Goal: Information Seeking & Learning: Check status

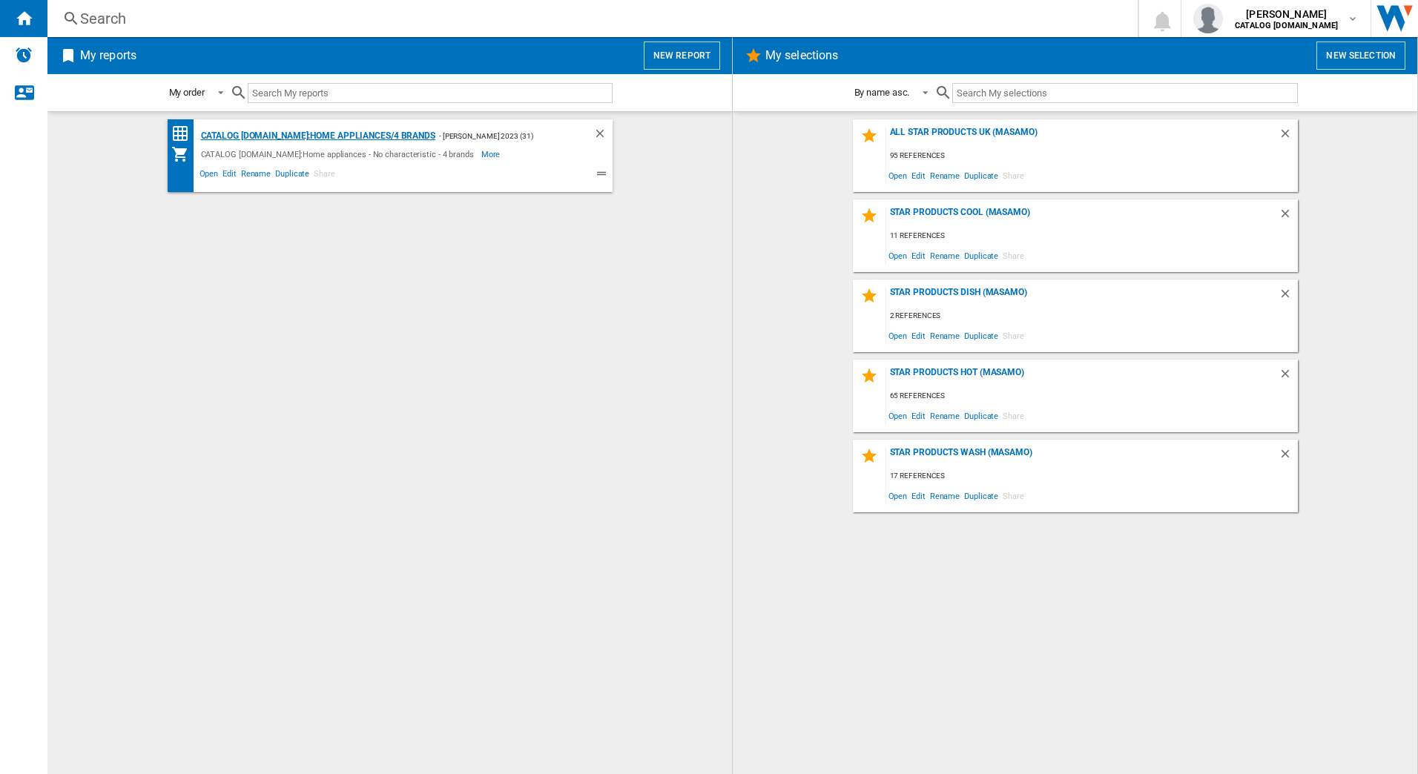
click at [361, 136] on div "CATALOG [DOMAIN_NAME]:Home appliances/4 brands" at bounding box center [316, 136] width 238 height 19
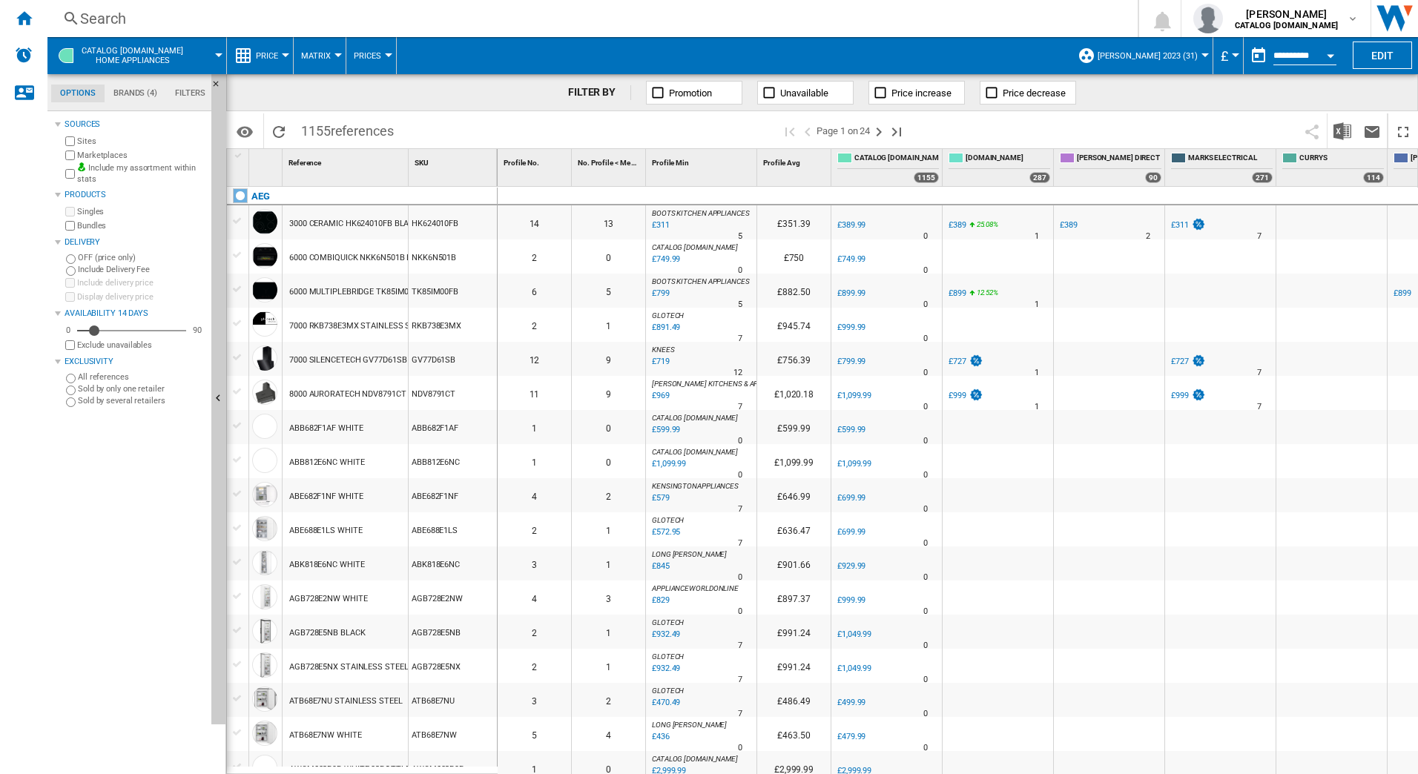
click at [1332, 58] on button "Open calendar" at bounding box center [1330, 53] width 27 height 27
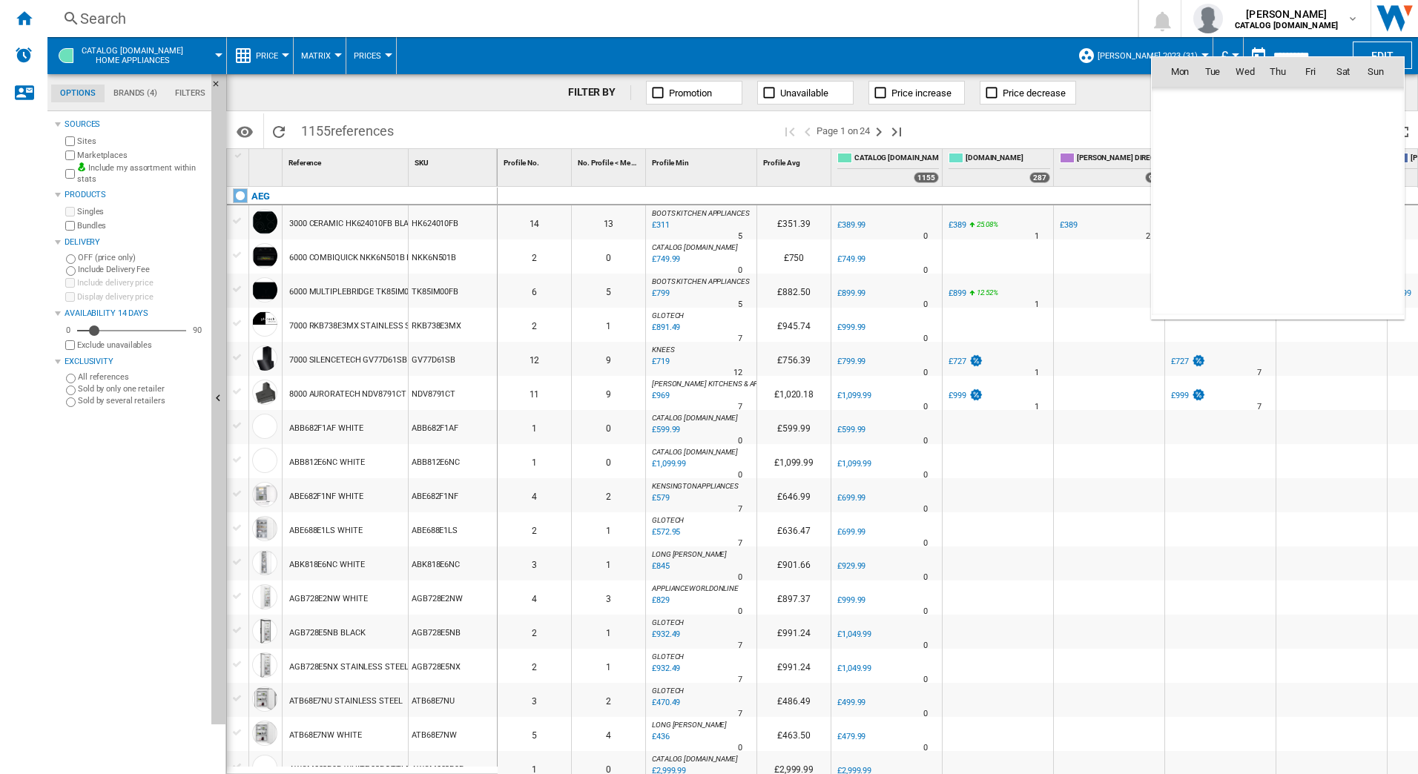
scroll to position [7073, 0]
click at [191, 92] on div at bounding box center [709, 387] width 1418 height 774
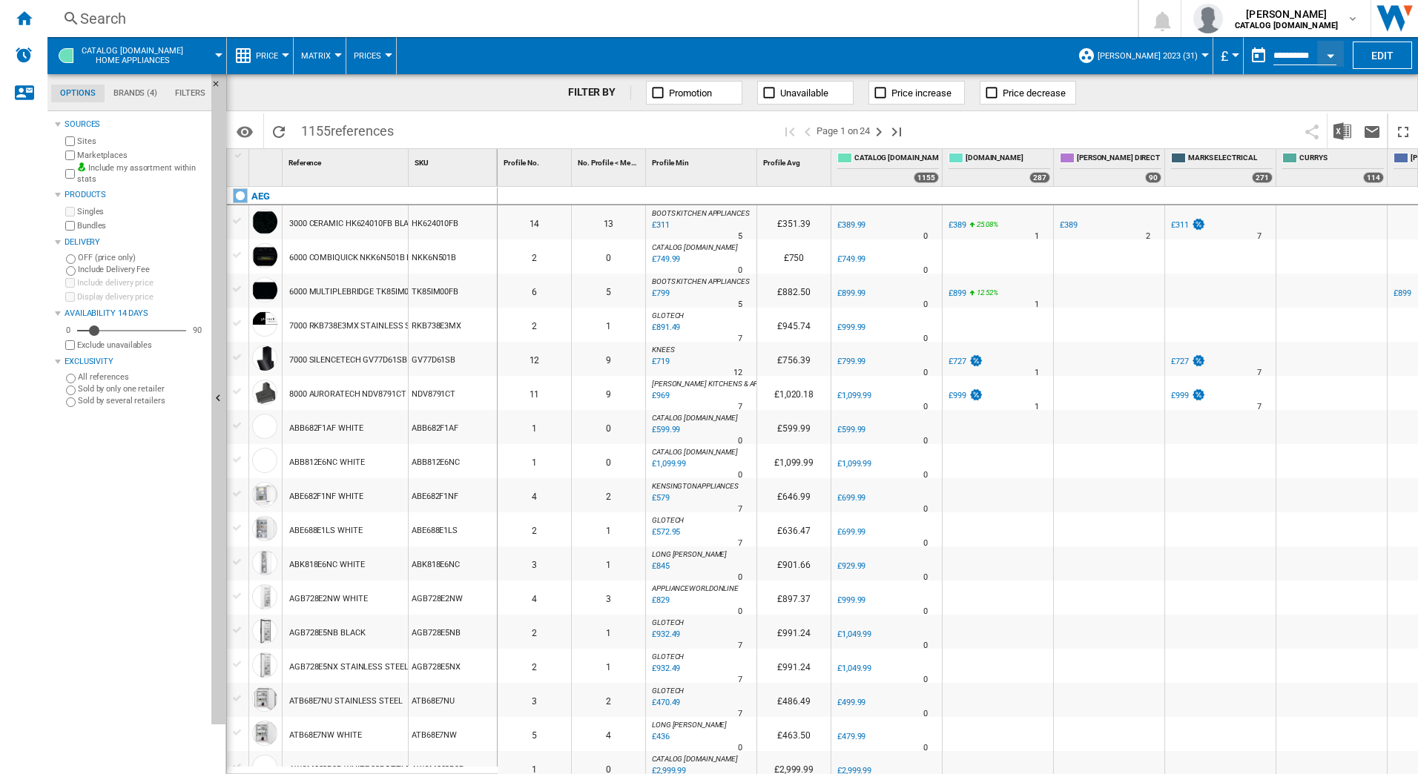
click at [191, 92] on md-tab-item "Filters" at bounding box center [190, 94] width 48 height 18
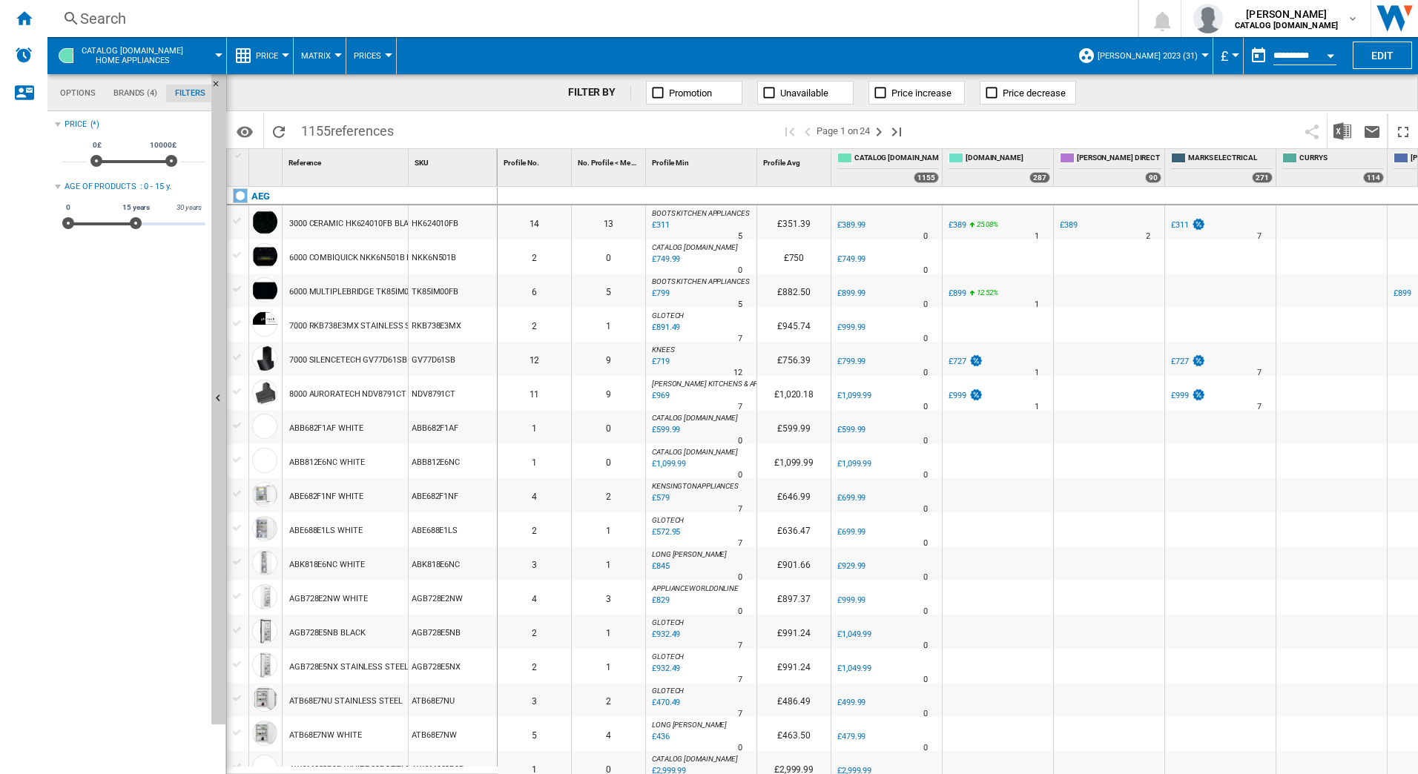
scroll to position [96, 0]
click at [383, 54] on button "Prices" at bounding box center [371, 55] width 35 height 37
click at [331, 59] on md-backdrop at bounding box center [709, 387] width 1418 height 774
click at [330, 55] on span "Matrix" at bounding box center [316, 56] width 30 height 10
click at [278, 55] on md-backdrop at bounding box center [709, 387] width 1418 height 774
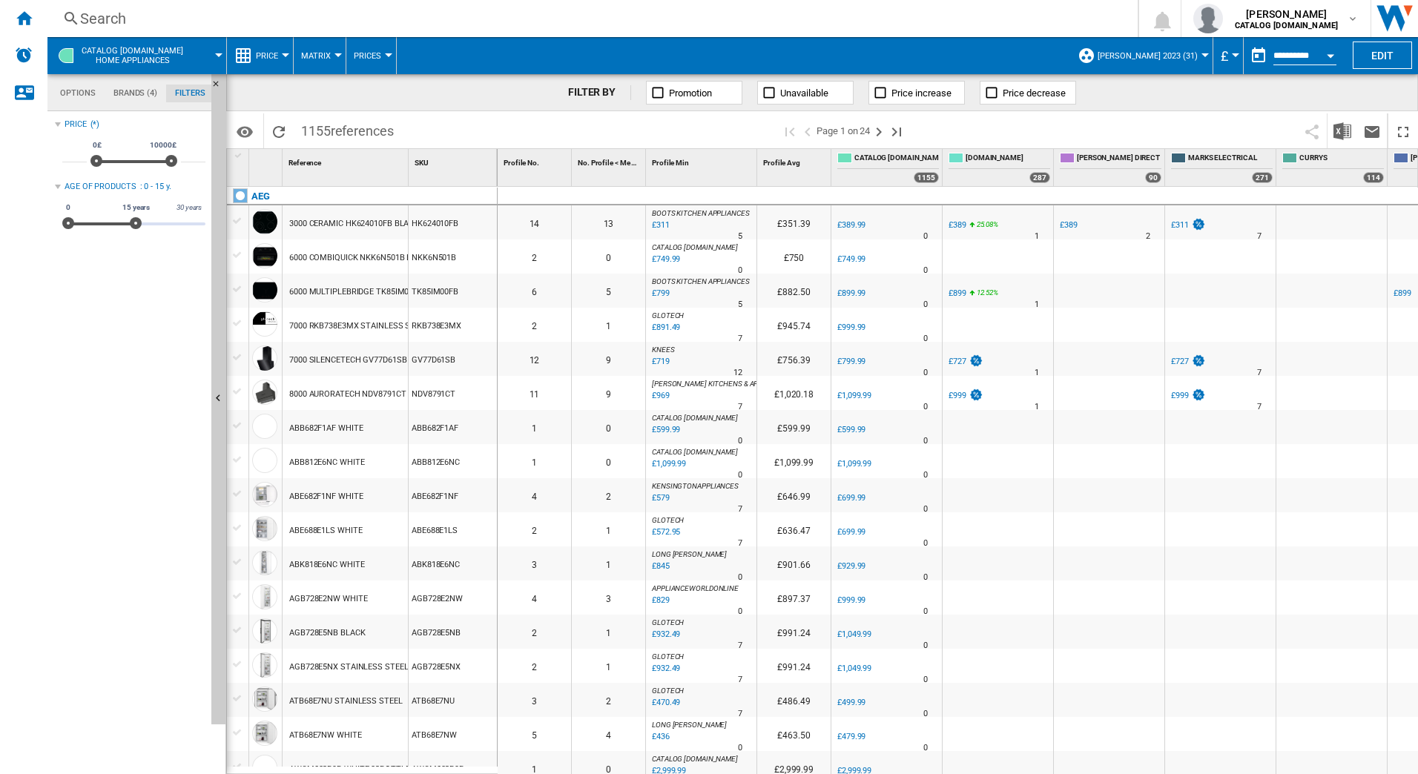
click at [278, 55] on span "Price" at bounding box center [267, 56] width 22 height 10
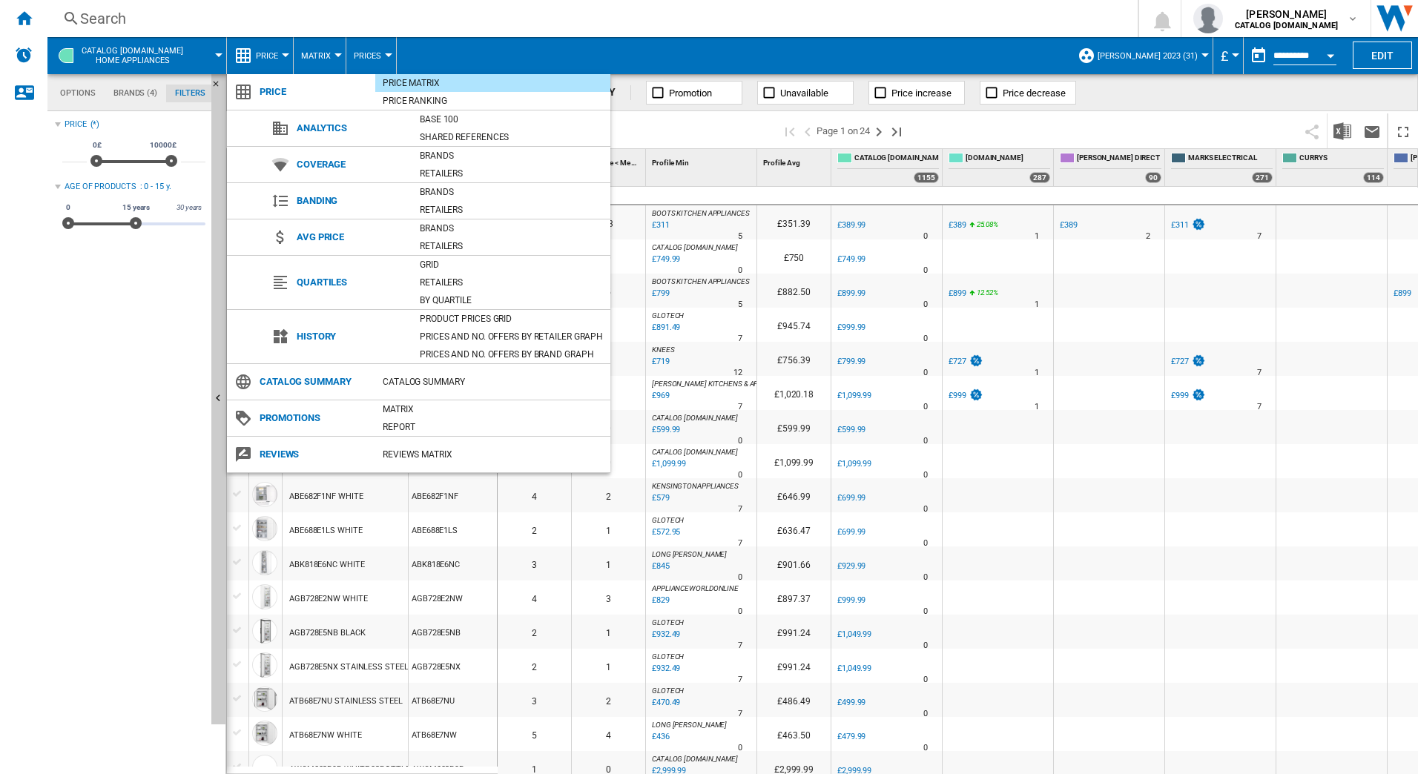
click at [952, 22] on md-backdrop at bounding box center [709, 387] width 1418 height 774
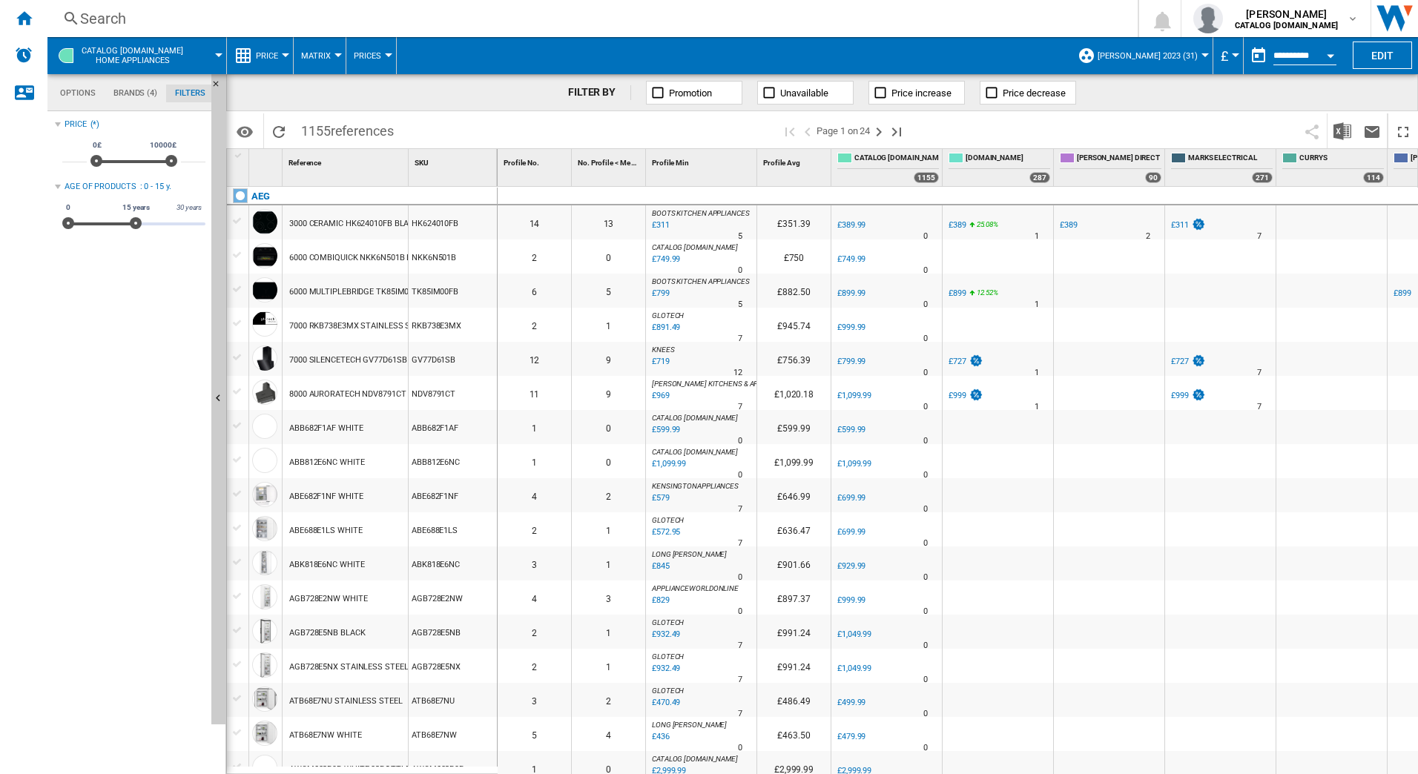
click at [174, 19] on div "Search" at bounding box center [589, 18] width 1019 height 21
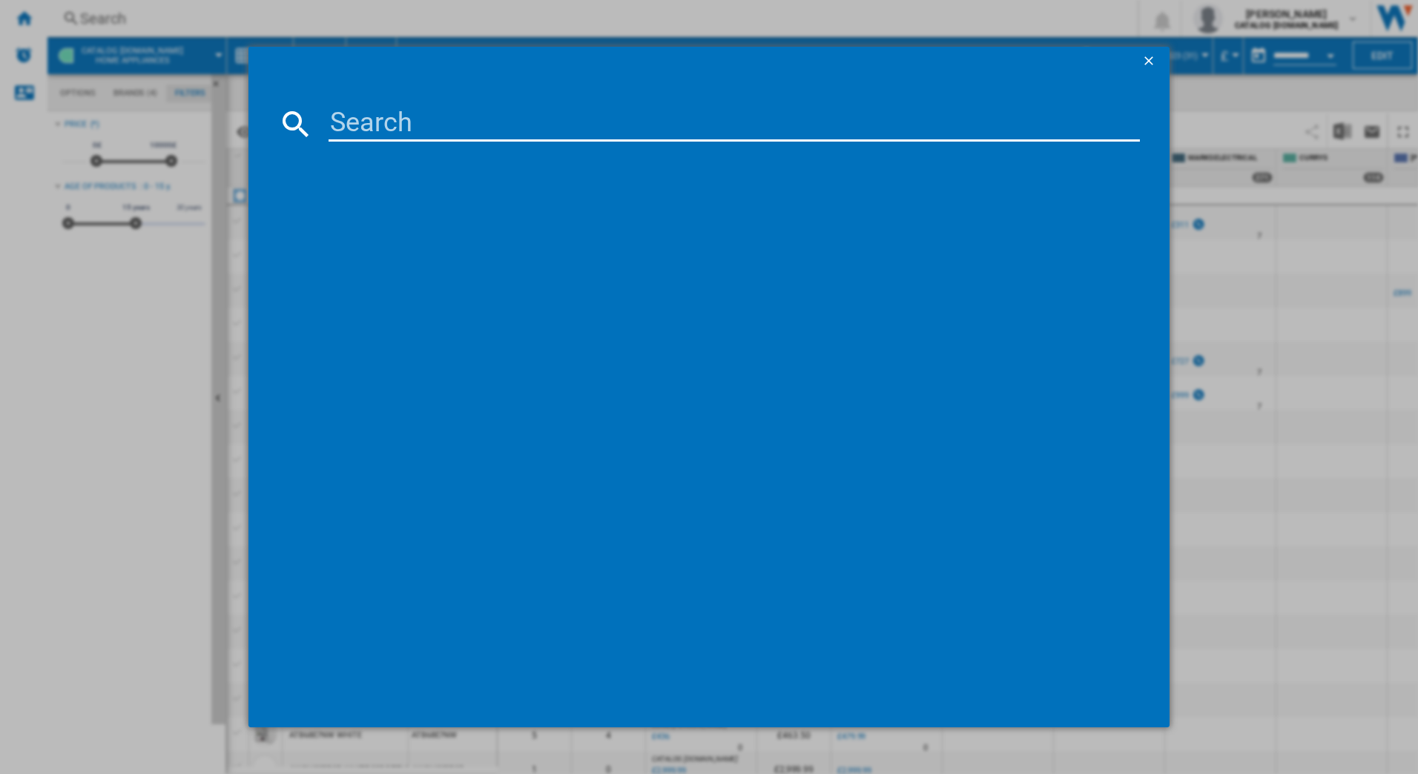
click at [379, 130] on input at bounding box center [734, 124] width 812 height 36
type input "l"
type input "lfr61842b"
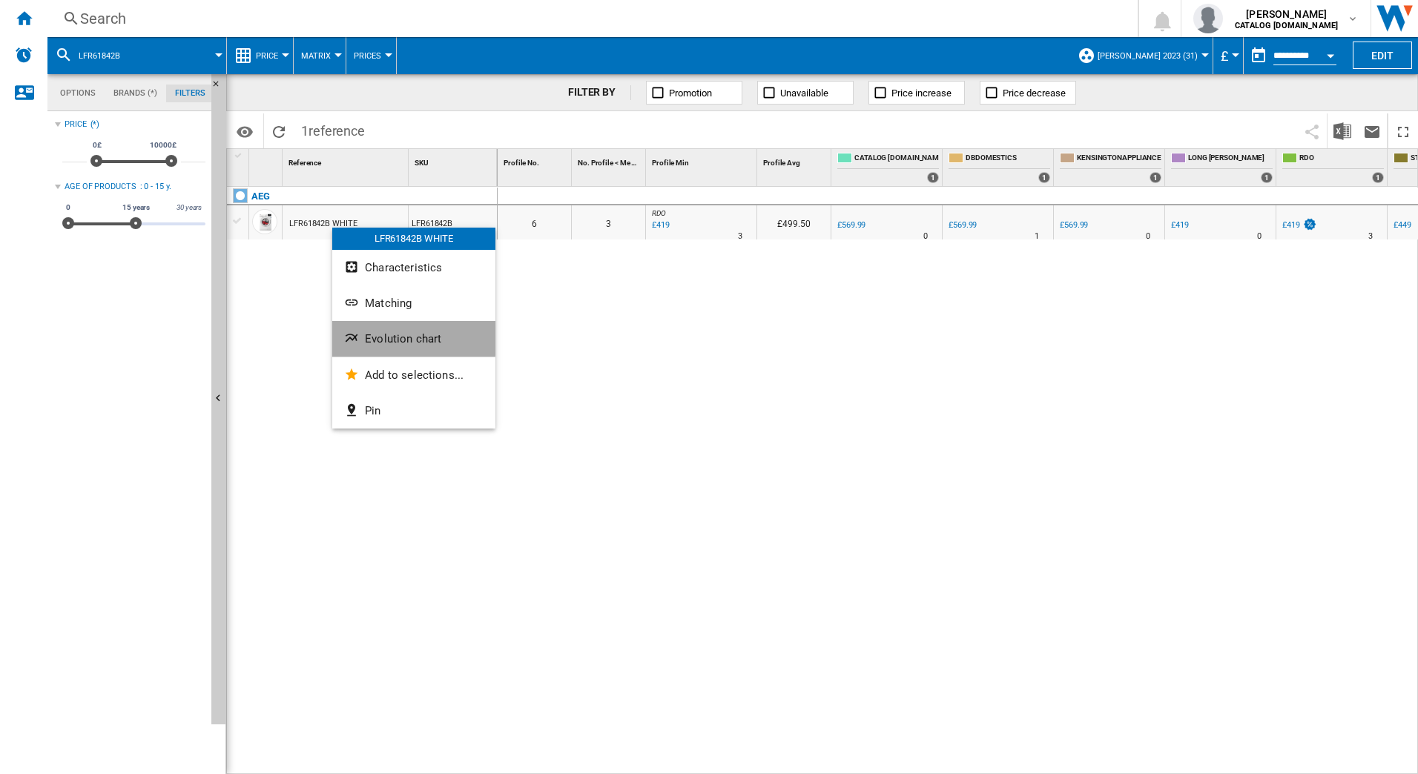
click at [362, 335] on button "Evolution chart" at bounding box center [413, 339] width 163 height 36
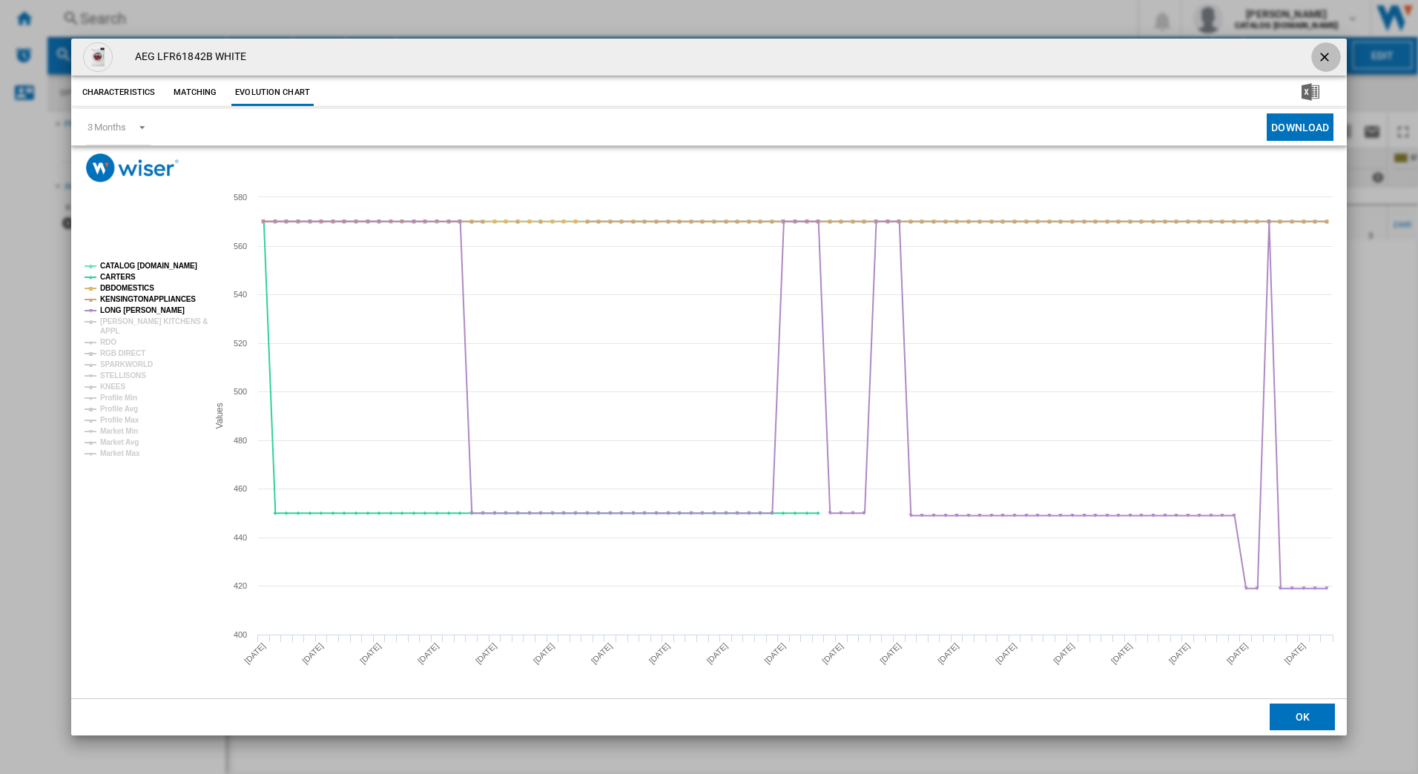
click at [1324, 54] on ng-md-icon "getI18NText('BUTTONS.CLOSE_DIALOG')" at bounding box center [1326, 59] width 18 height 18
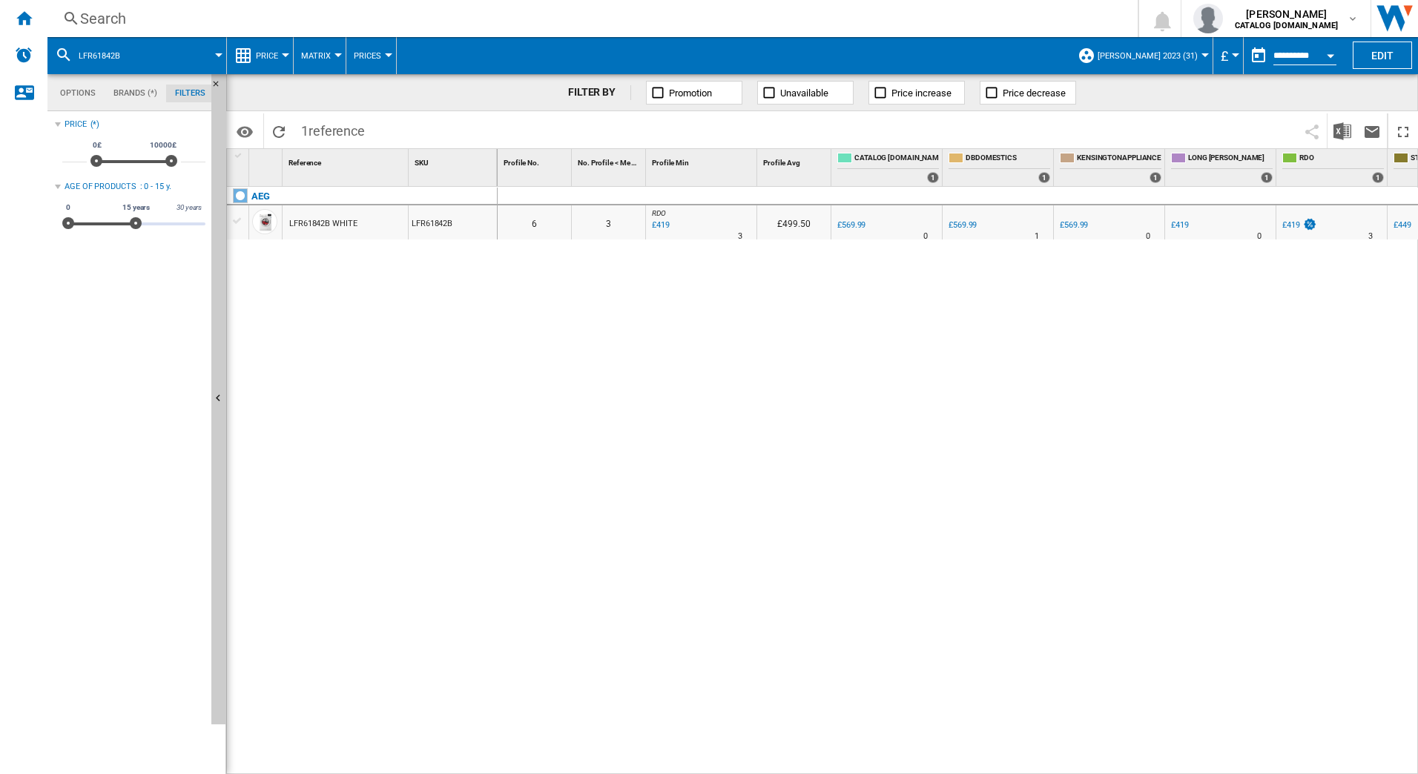
click at [196, 16] on div "Search" at bounding box center [589, 18] width 1019 height 21
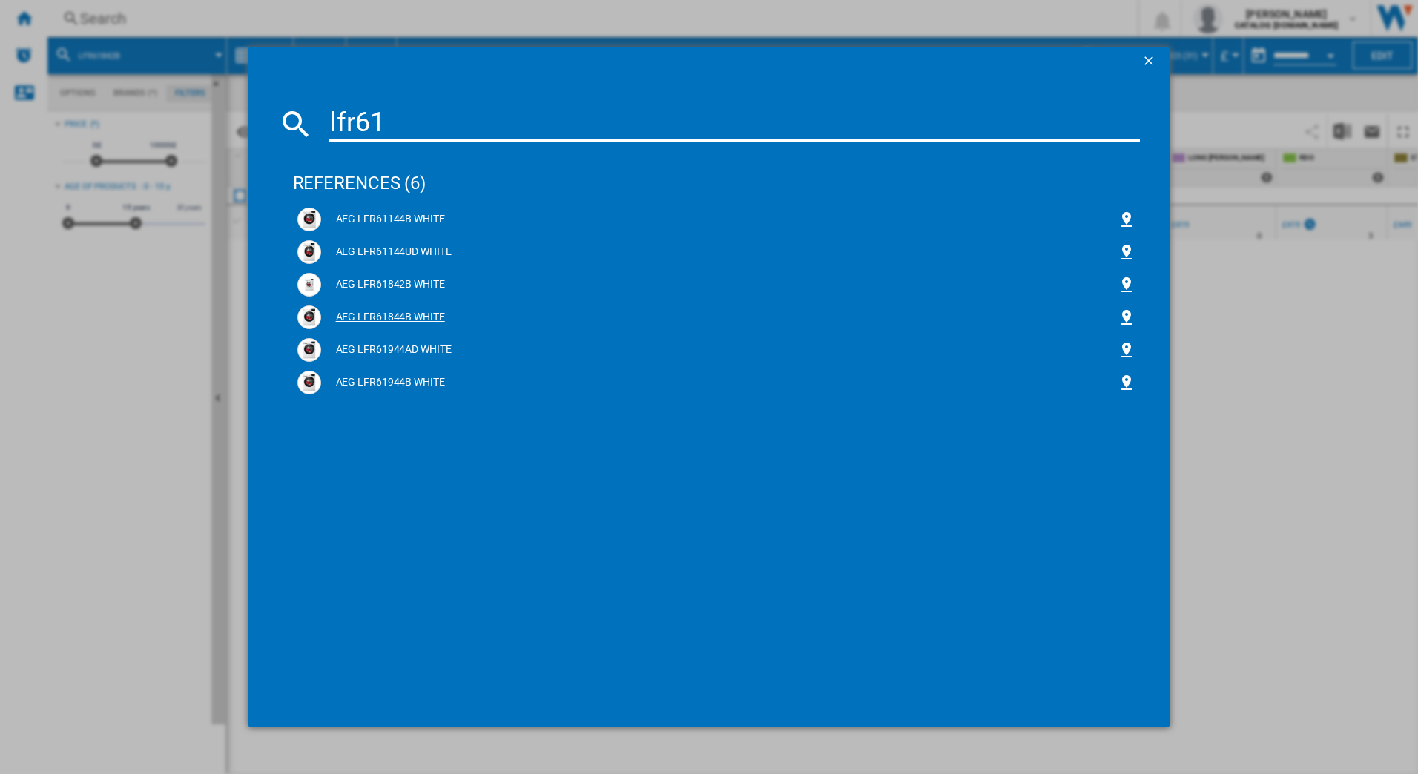
type input "lfr61"
click at [375, 314] on div "AEG LFR61844B WHITE" at bounding box center [719, 317] width 797 height 15
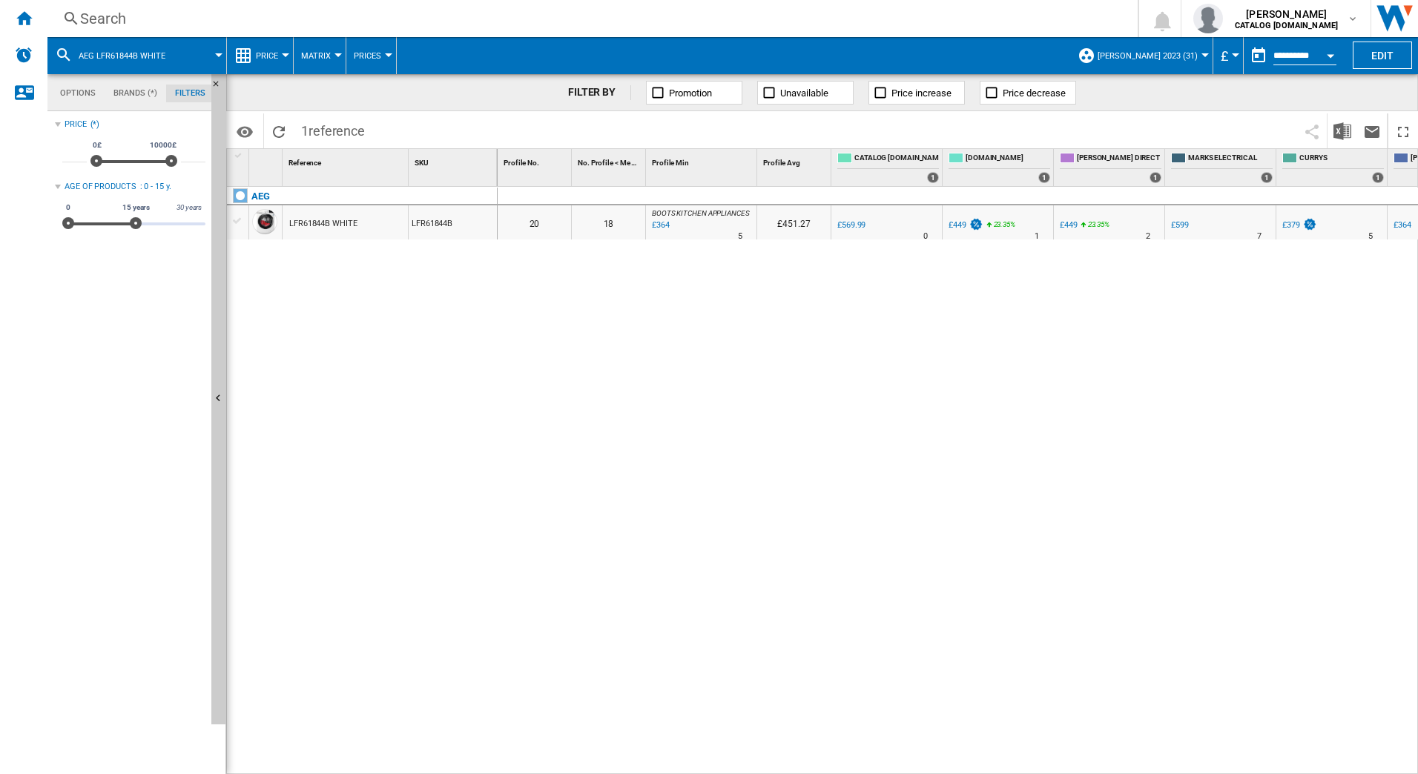
click at [248, 22] on div "Search" at bounding box center [589, 18] width 1019 height 21
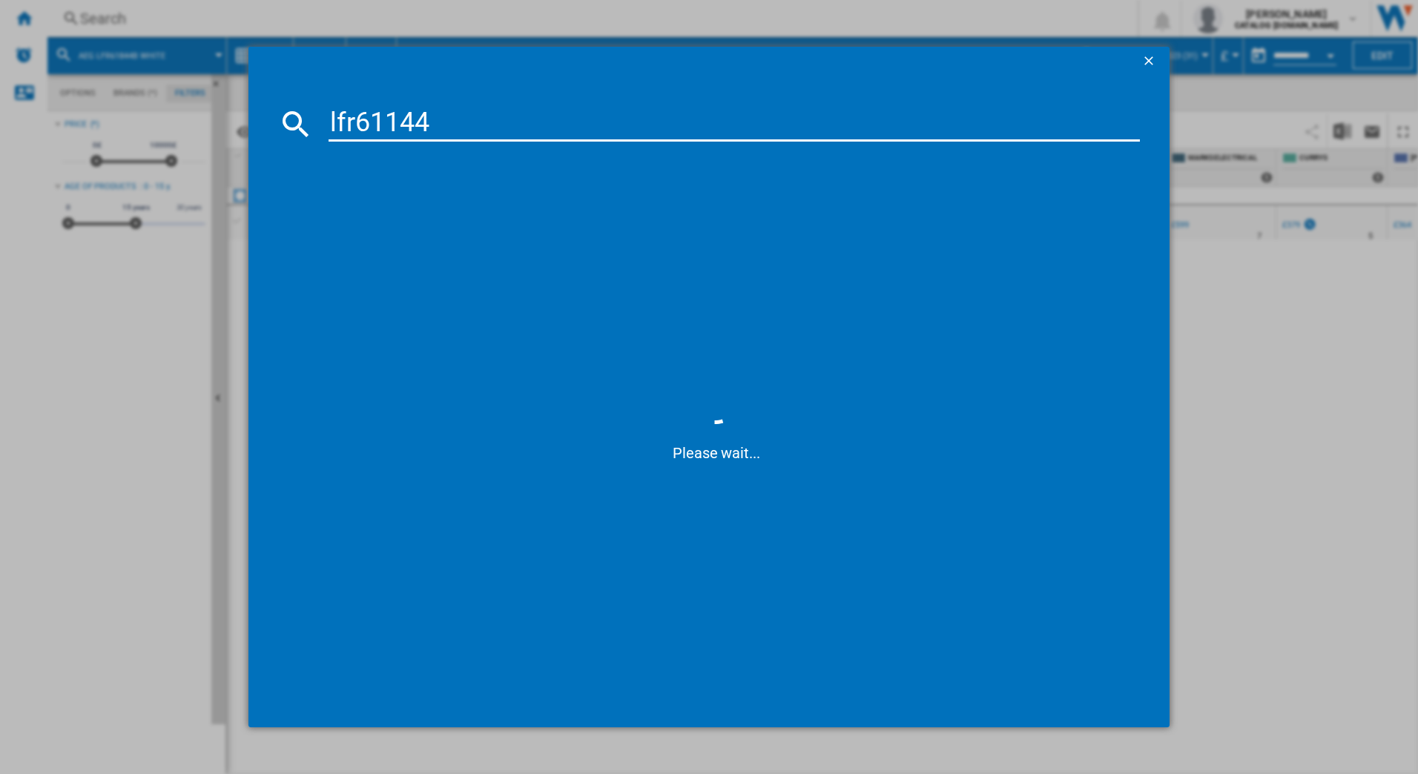
type input "lfr61144b"
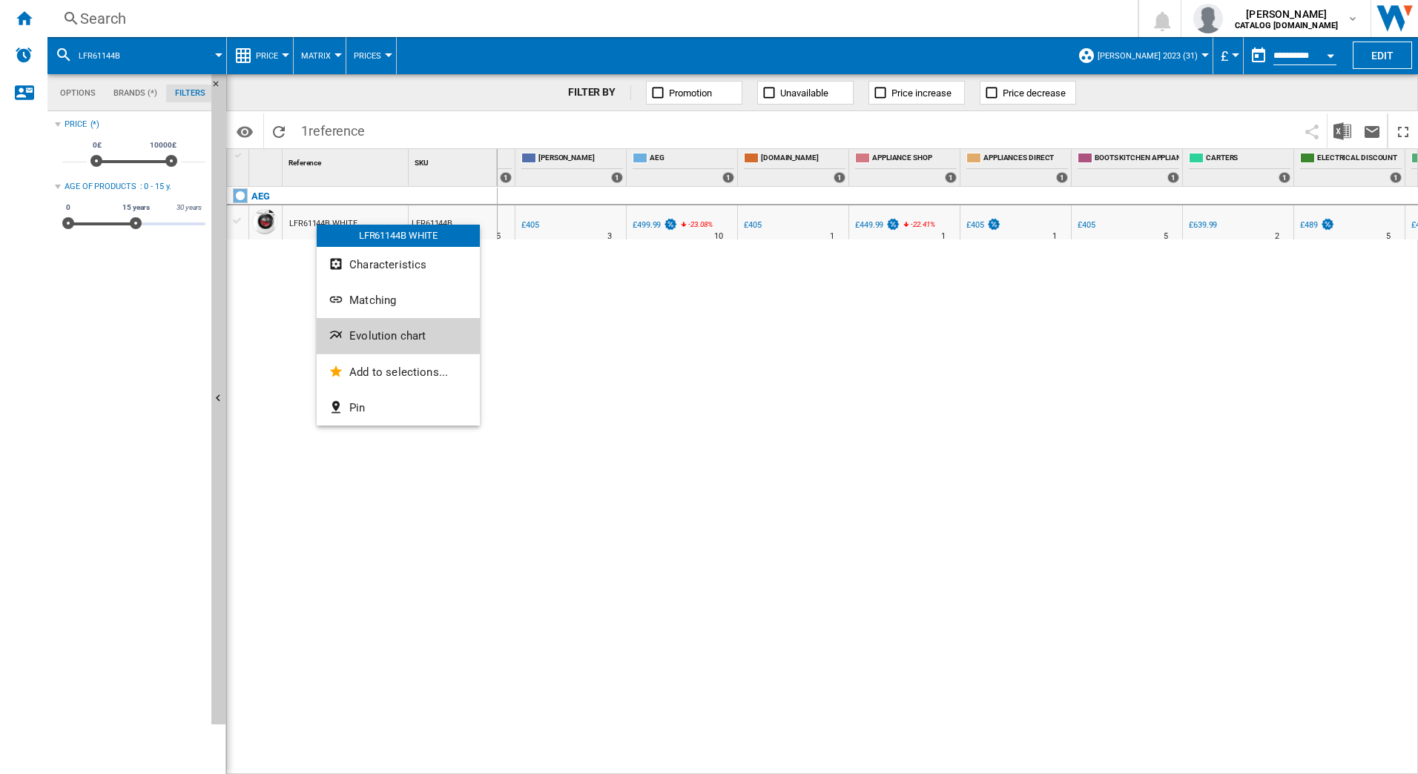
click at [360, 329] on span "Evolution chart" at bounding box center [387, 335] width 76 height 13
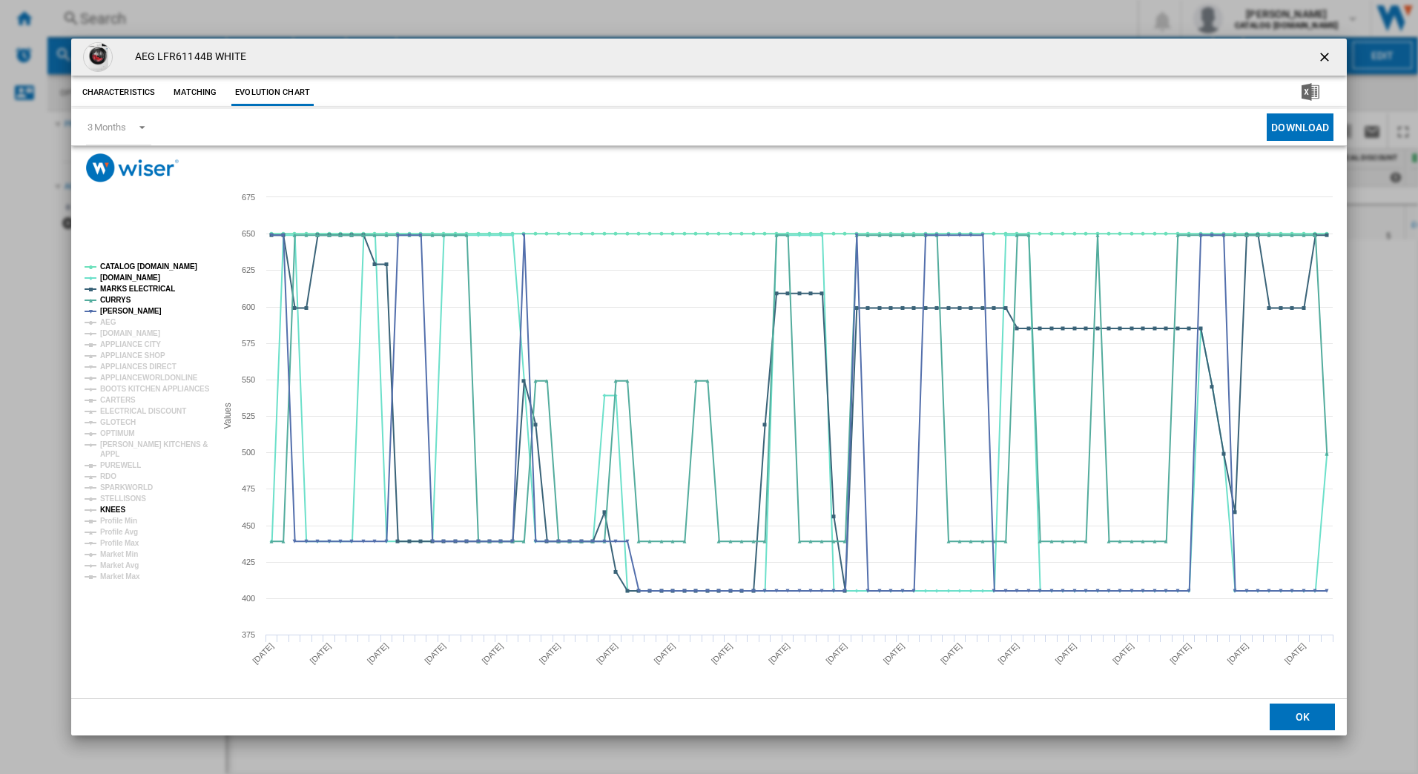
click at [121, 508] on tspan "KNEES" at bounding box center [112, 510] width 25 height 8
click at [128, 423] on tspan "GLOTECH" at bounding box center [118, 422] width 36 height 8
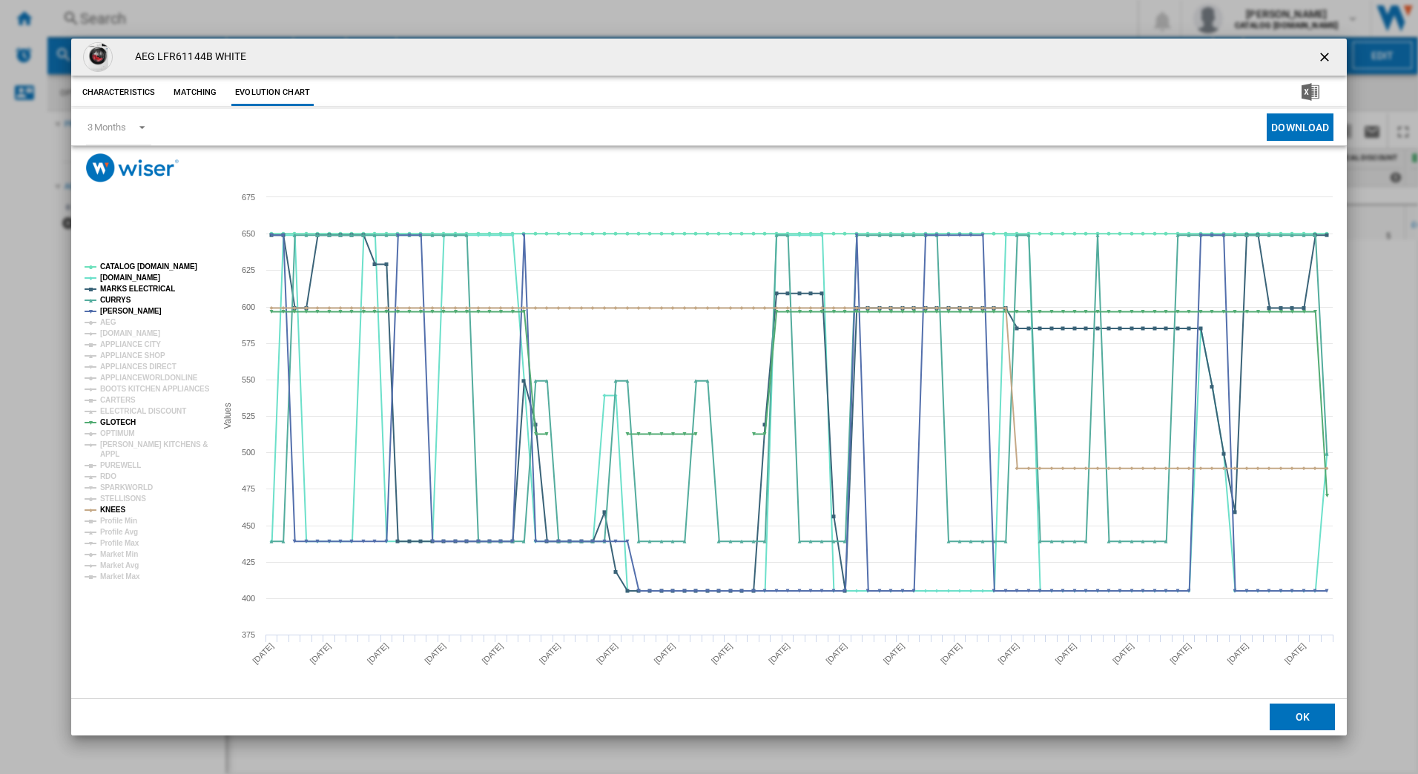
click at [1326, 59] on ng-md-icon "getI18NText('BUTTONS.CLOSE_DIALOG')" at bounding box center [1326, 59] width 18 height 18
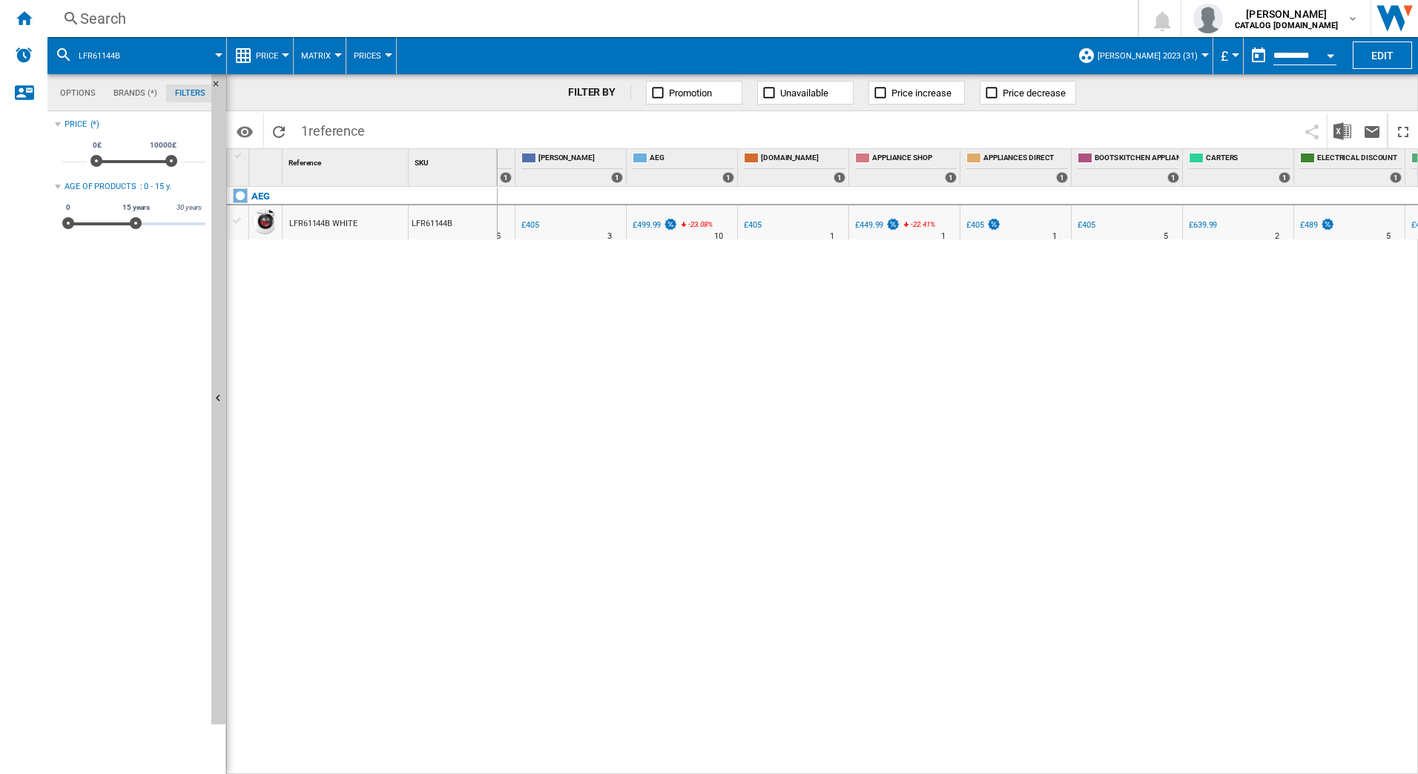
click at [167, 15] on div "Search" at bounding box center [589, 18] width 1019 height 21
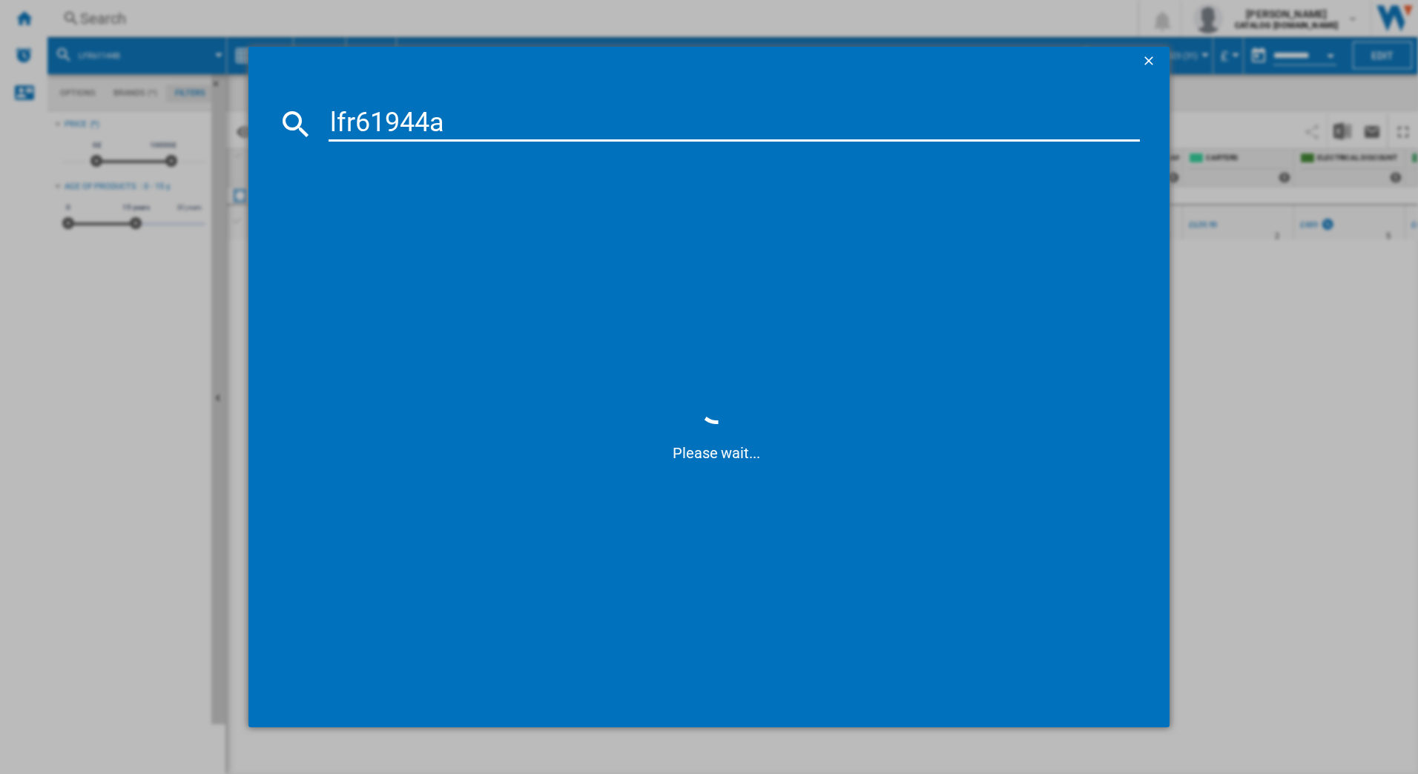
type input "lfr61944ad"
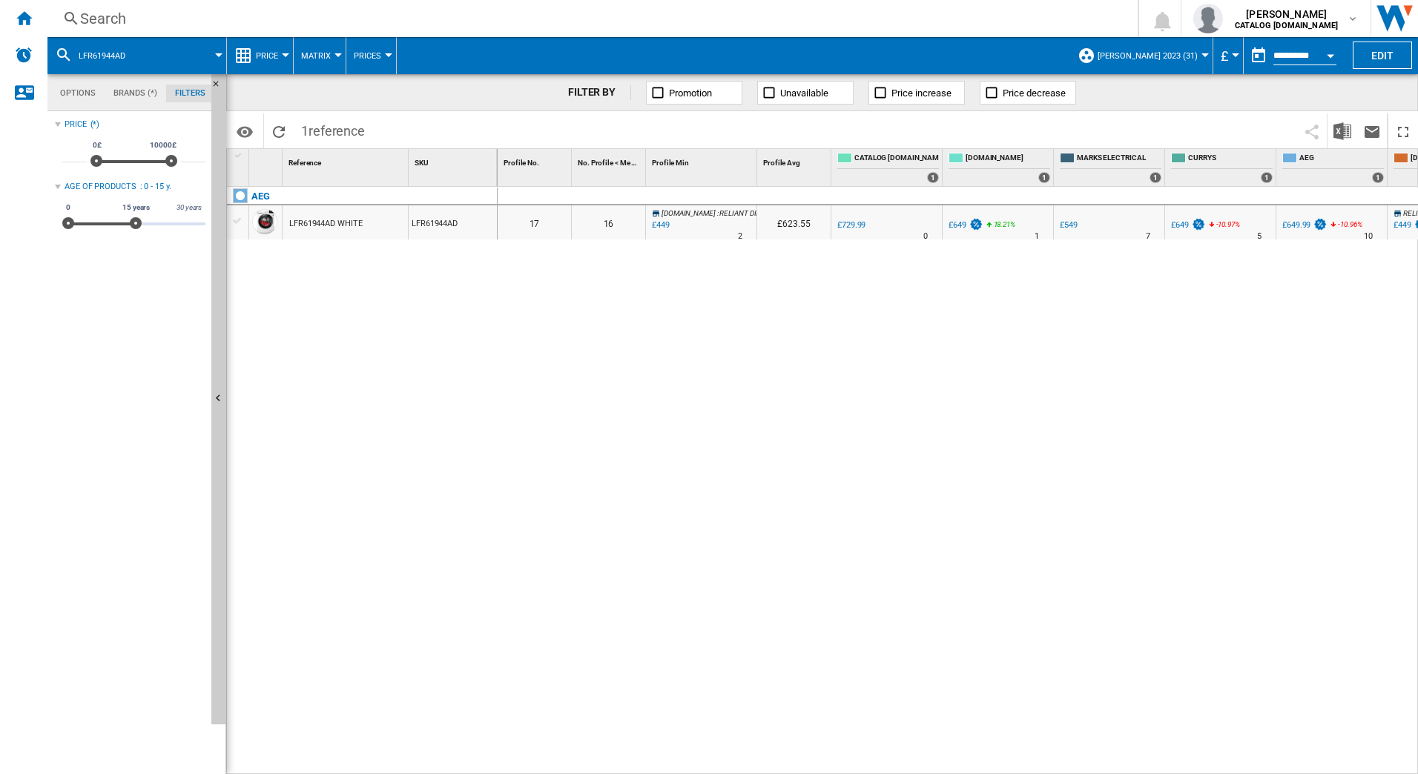
drag, startPoint x: 862, startPoint y: 766, endPoint x: 909, endPoint y: 762, distance: 47.6
click at [909, 762] on div "0 0 17 16 [DOMAIN_NAME] : RELIANT DIRECT -38.5 % £449 % N/A 2 [DOMAIN_NAME] : R…" at bounding box center [957, 481] width 921 height 588
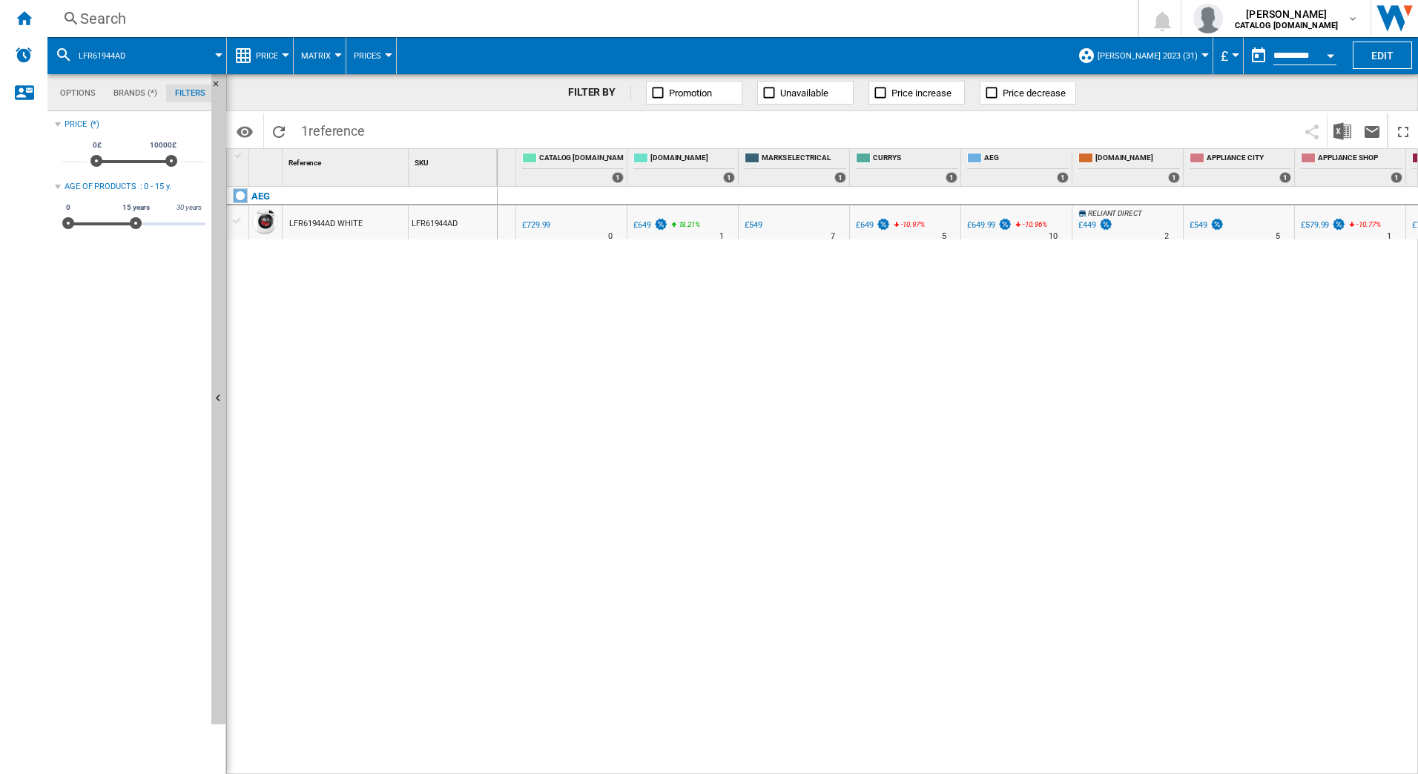
scroll to position [0, 328]
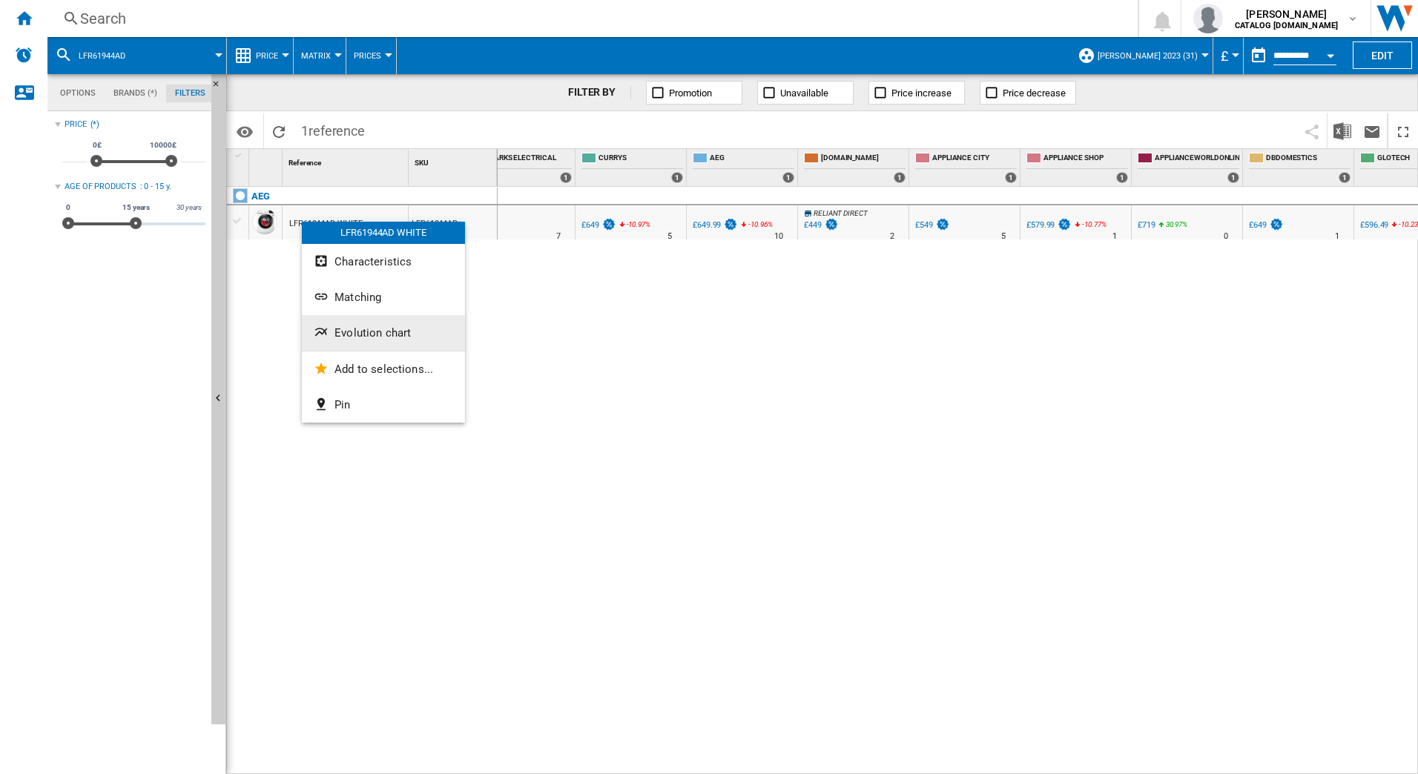
click at [336, 334] on span "Evolution chart" at bounding box center [372, 332] width 76 height 13
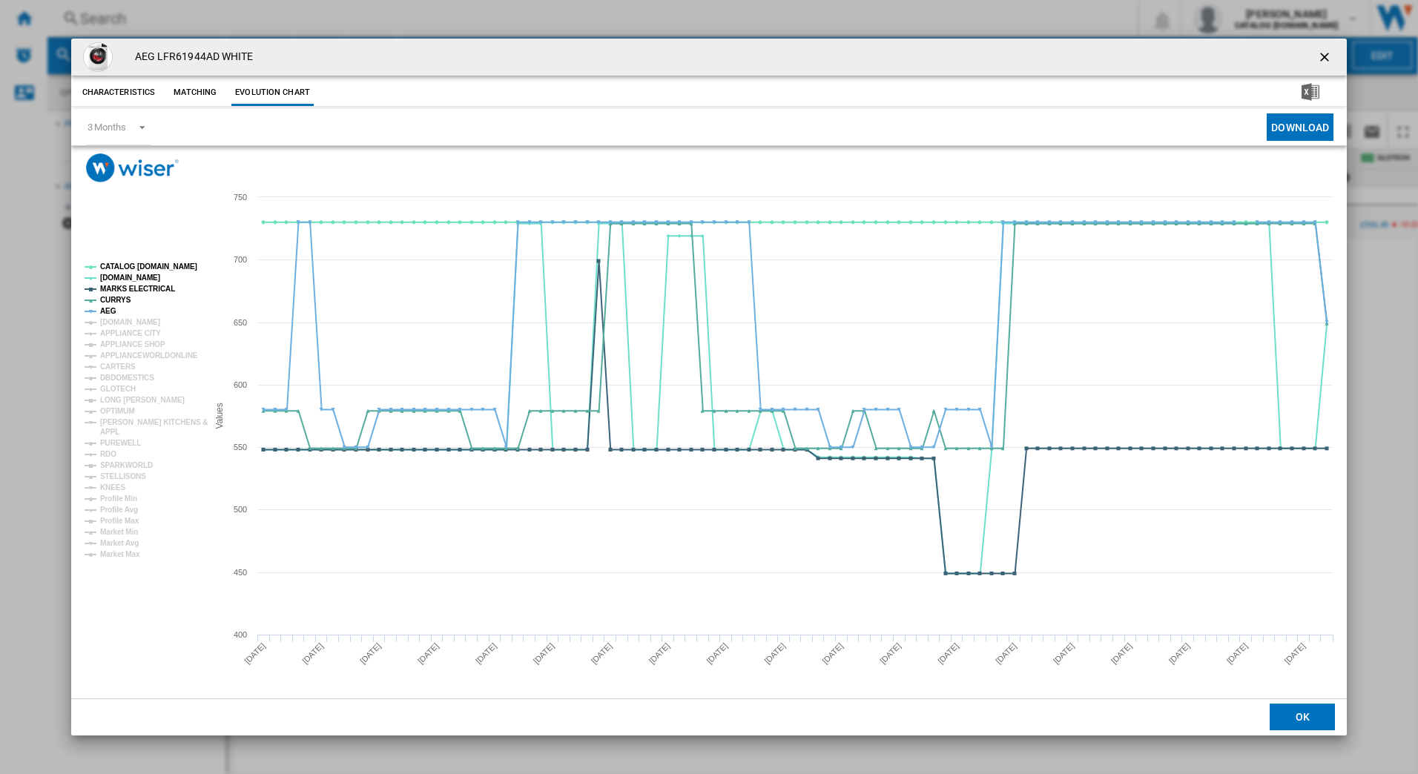
click at [96, 323] on g "CATALOG [DOMAIN_NAME] [DOMAIN_NAME] MARKS ELECTRICAL CURRYS AEG [DOMAIN_NAME] A…" at bounding box center [143, 410] width 129 height 307
click at [103, 333] on tspan "APPLIANCE CITY" at bounding box center [130, 333] width 61 height 8
click at [110, 345] on tspan "APPLIANCE SHOP" at bounding box center [132, 344] width 65 height 8
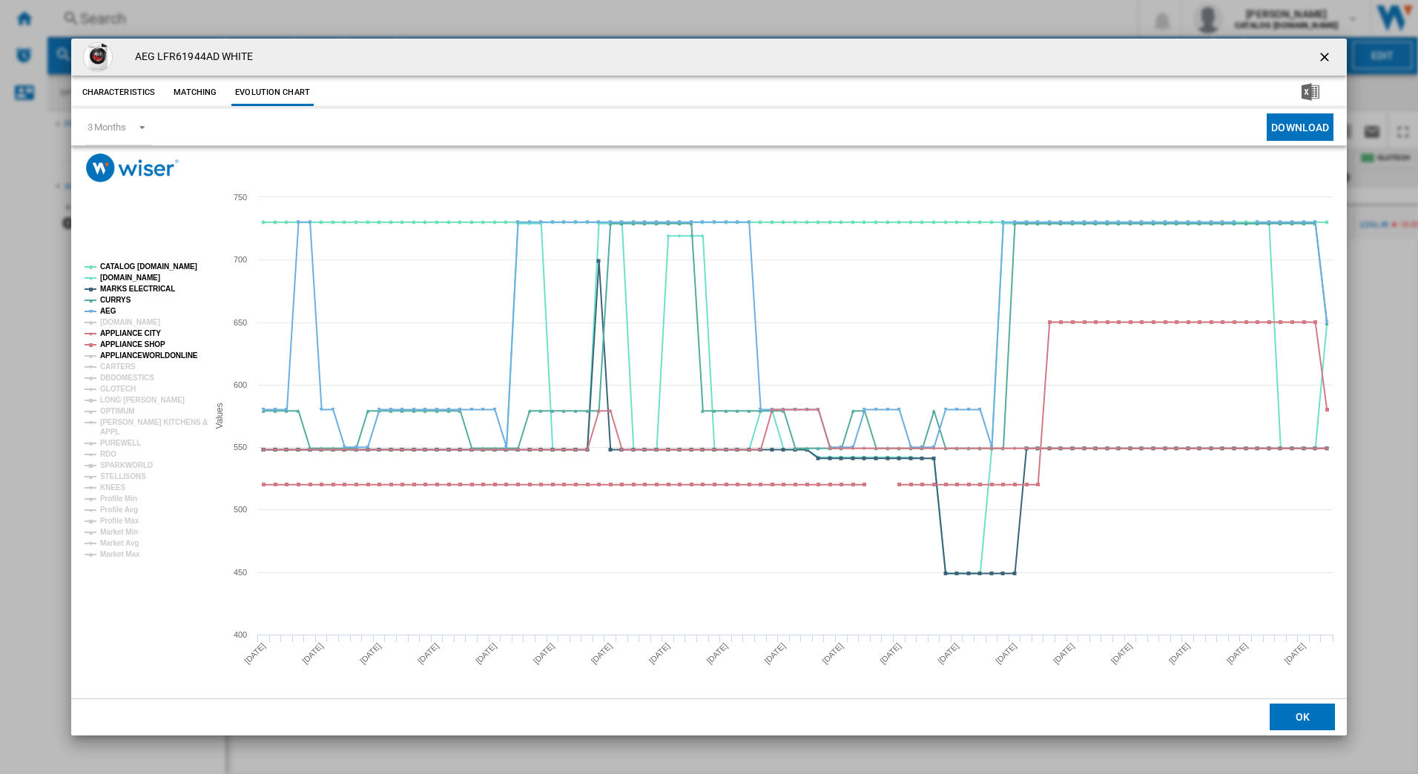
click at [110, 355] on tspan "APPLIANCEWORLDONLINE" at bounding box center [149, 355] width 98 height 8
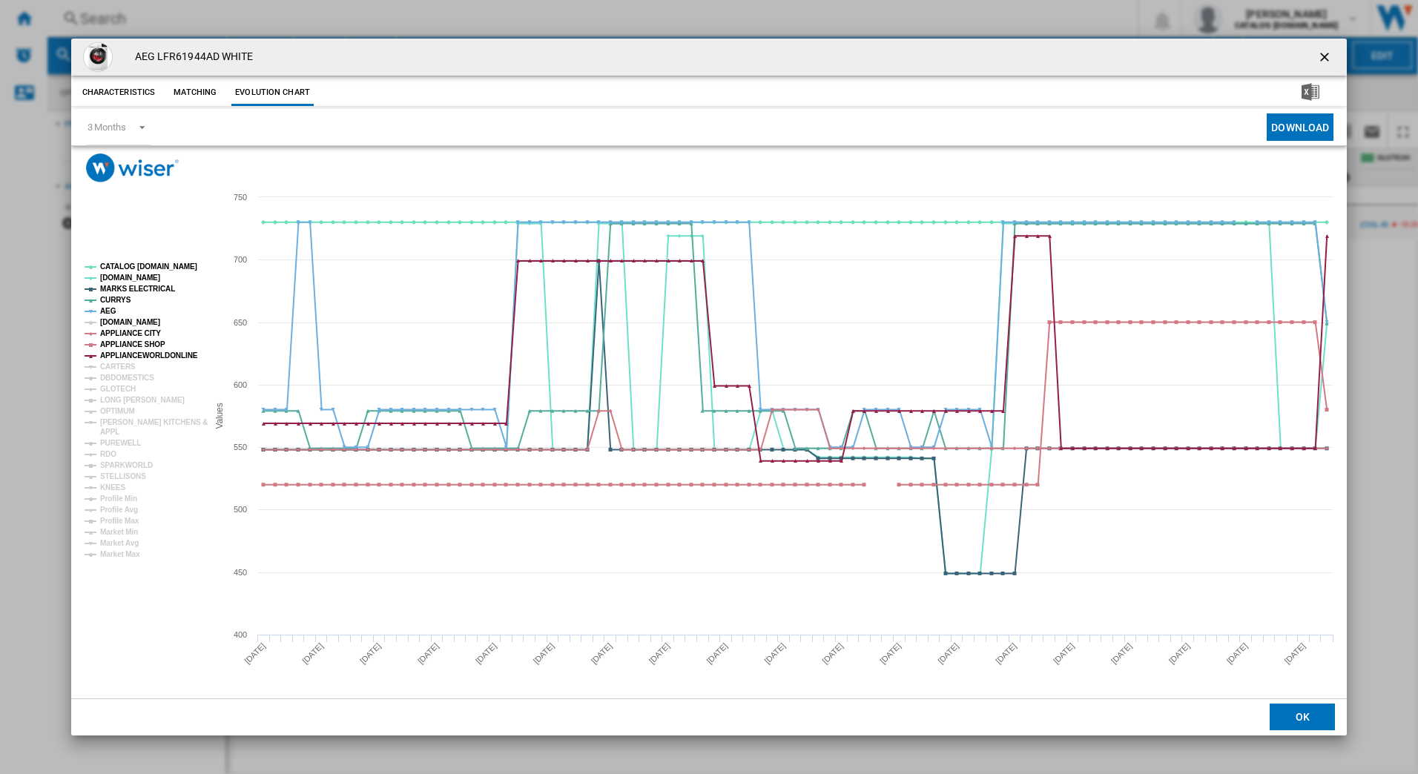
click at [122, 323] on tspan "[DOMAIN_NAME]" at bounding box center [130, 322] width 60 height 8
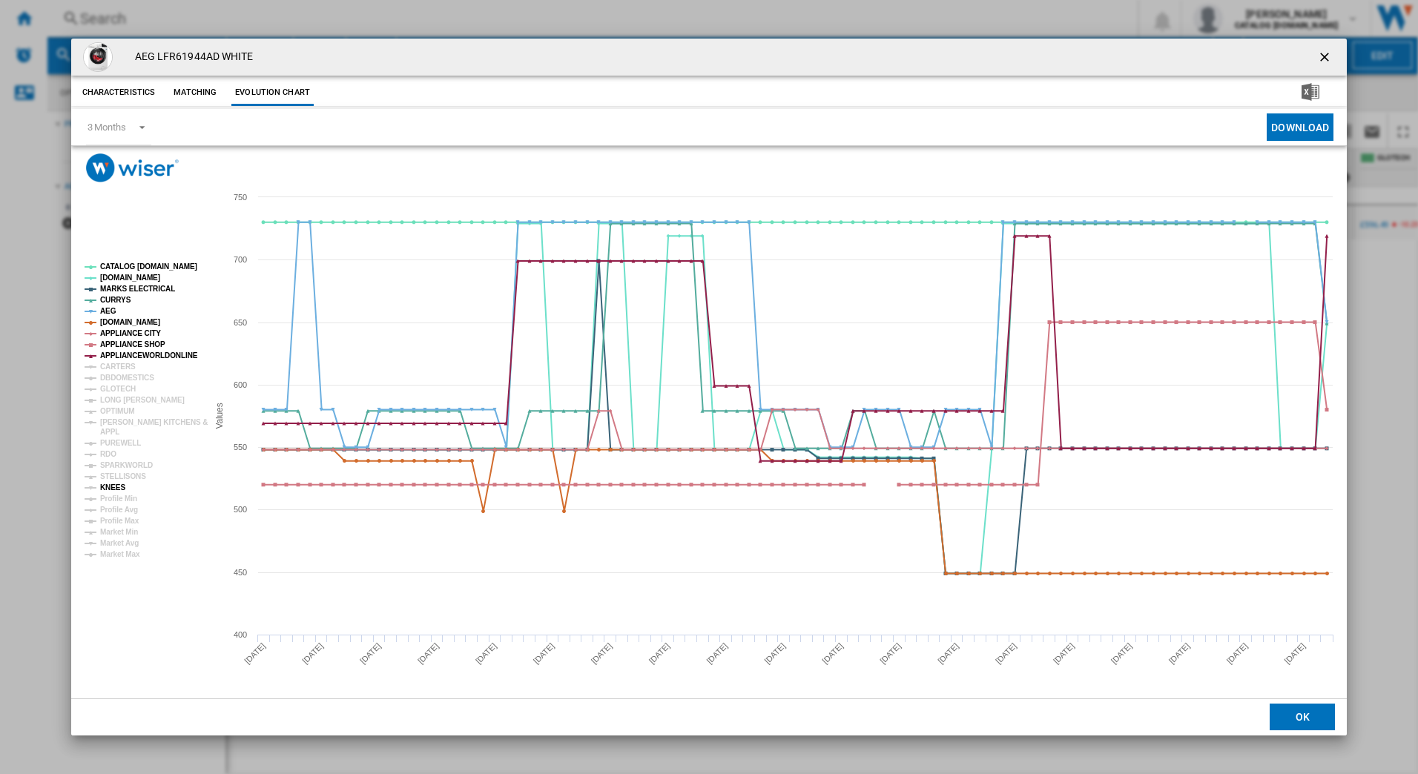
click at [119, 486] on tspan "KNEES" at bounding box center [112, 487] width 25 height 8
click at [1318, 55] on ng-md-icon "getI18NText('BUTTONS.CLOSE_DIALOG')" at bounding box center [1326, 59] width 18 height 18
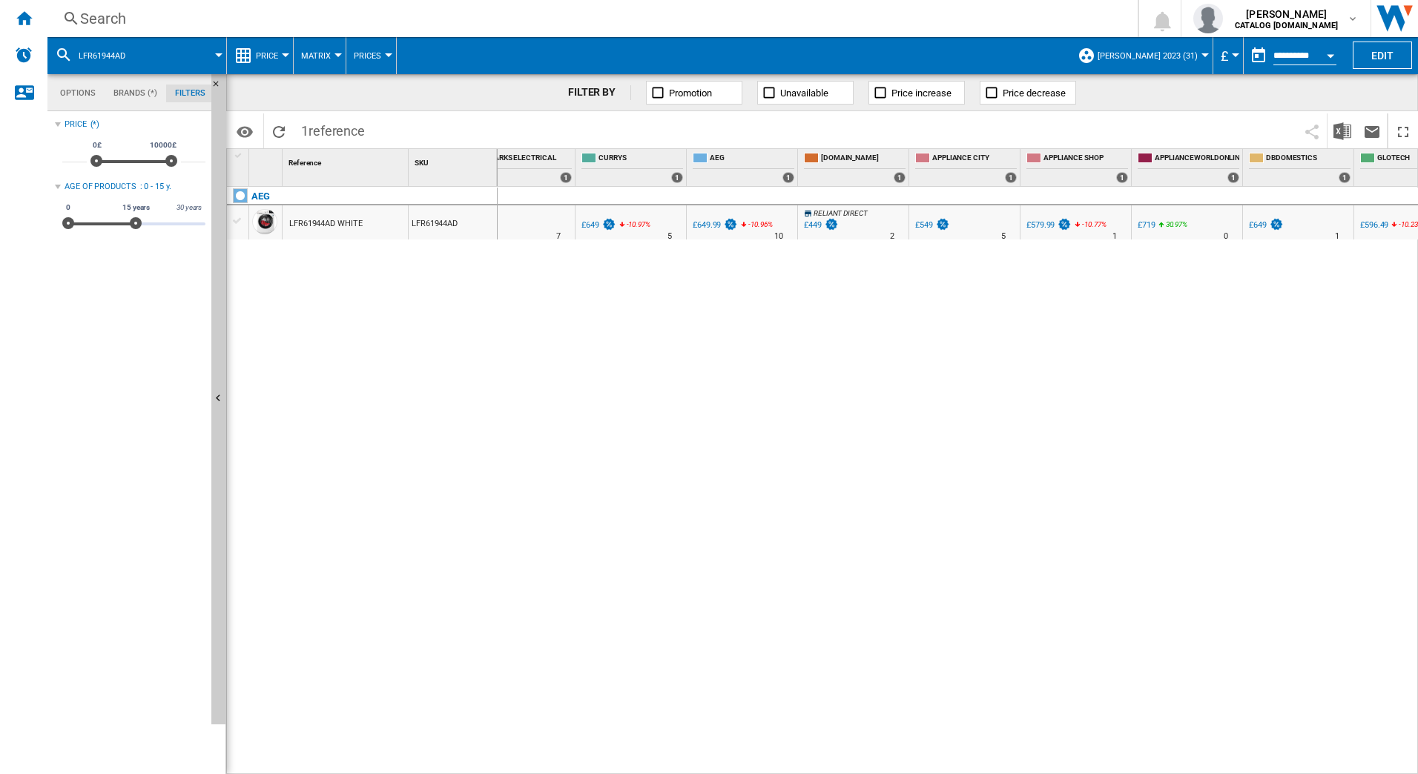
click at [170, 22] on div "Search" at bounding box center [589, 18] width 1019 height 21
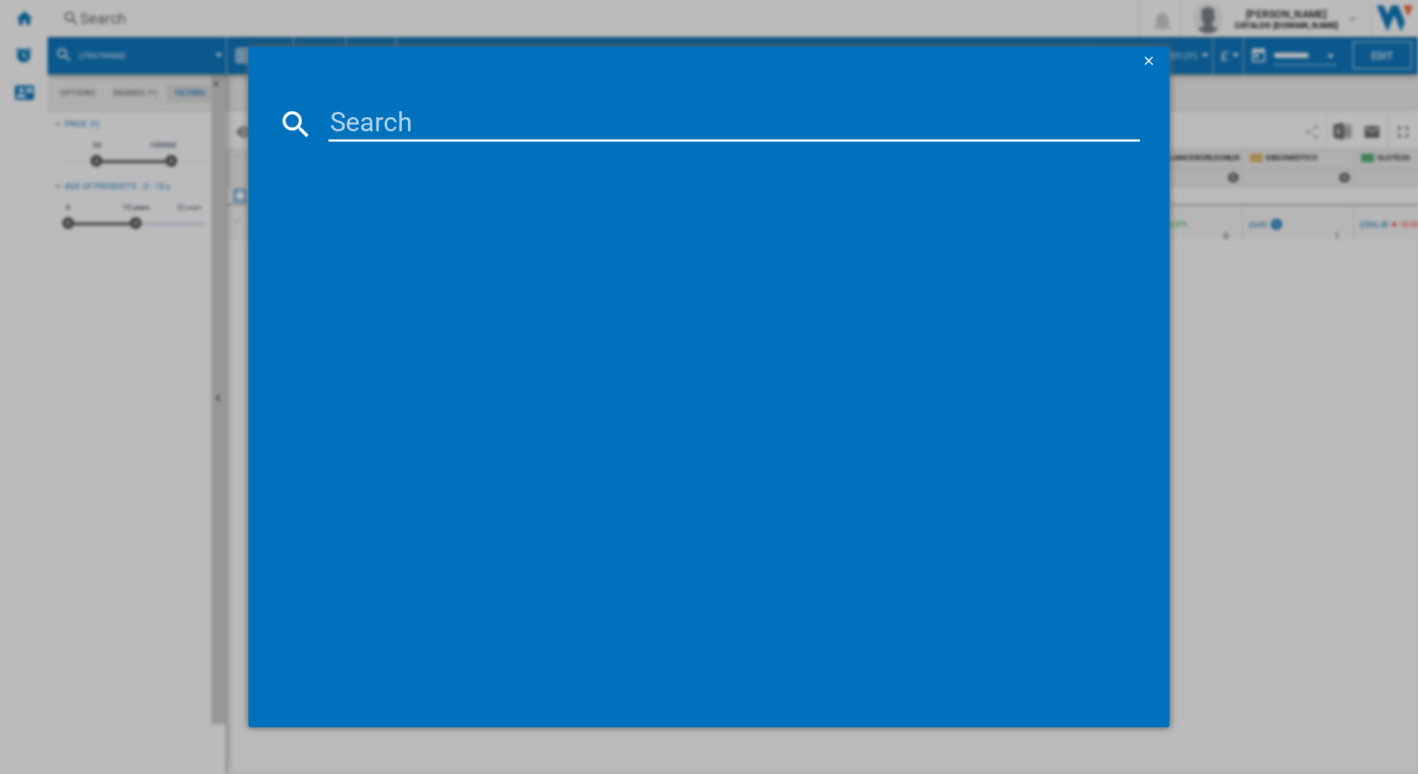
click at [359, 119] on input at bounding box center [734, 124] width 812 height 36
type input "tr818p4b"
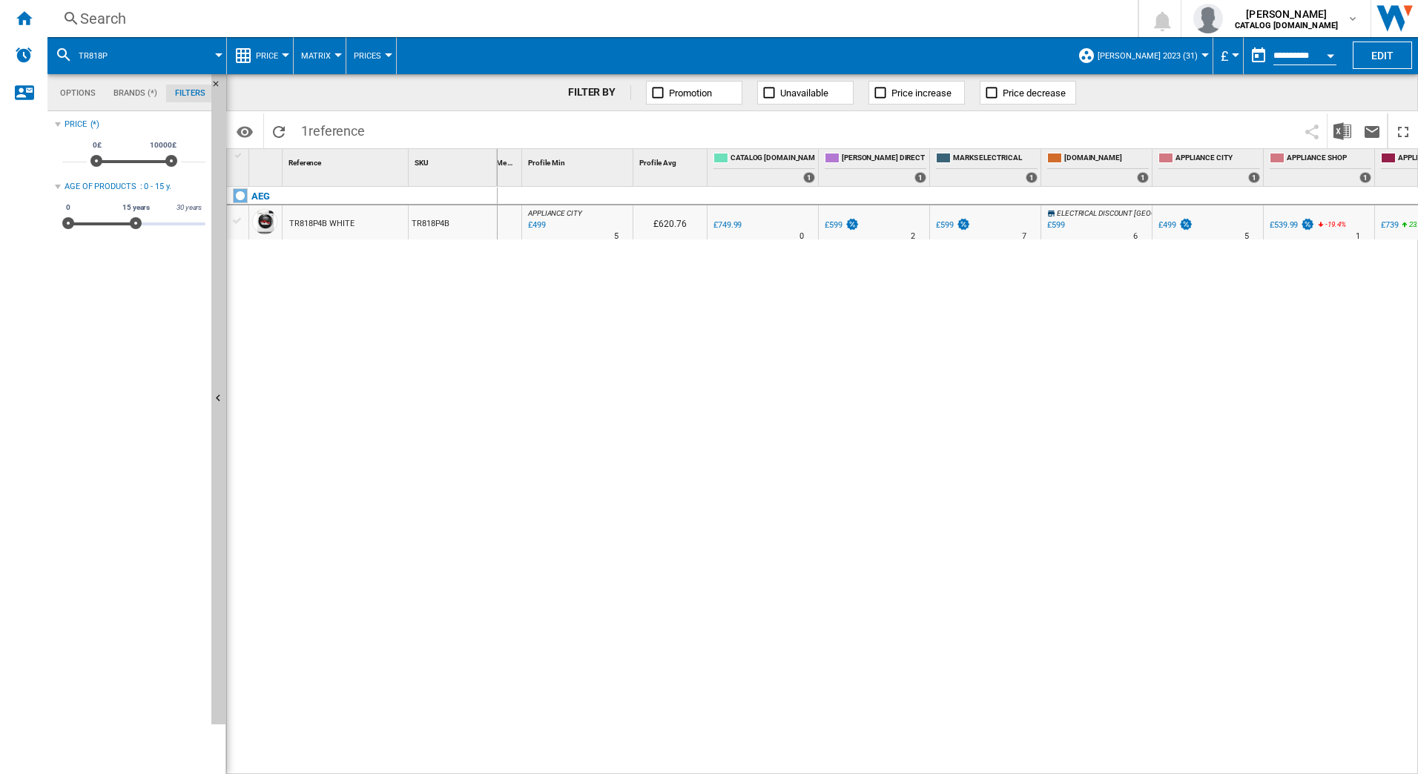
scroll to position [0, 128]
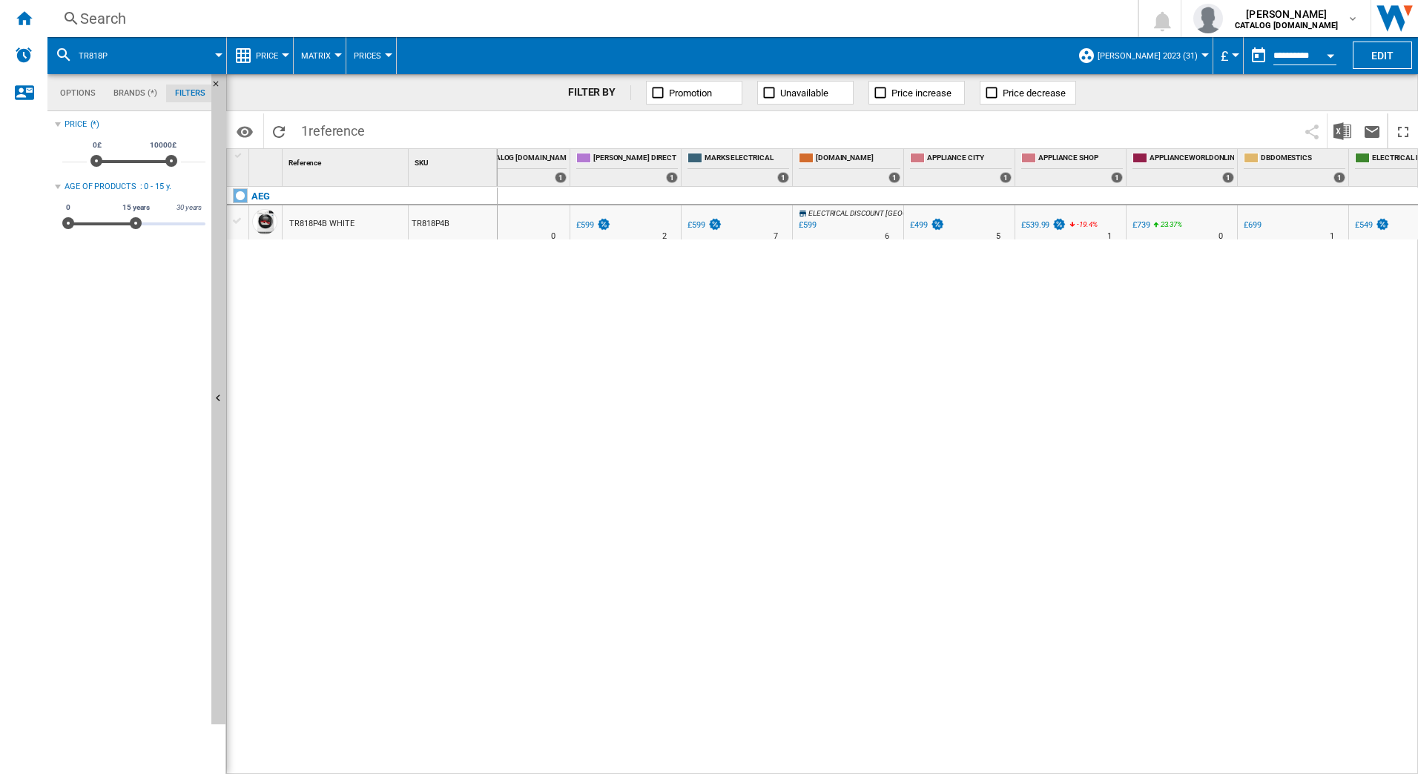
drag, startPoint x: 733, startPoint y: 766, endPoint x: 543, endPoint y: 769, distance: 189.8
click at [543, 769] on div "0 0 17 16 [GEOGRAPHIC_DATA] : [GEOGRAPHIC_DATA] -33.5 % £499 % N/A 5 [GEOGRAPHI…" at bounding box center [957, 481] width 921 height 588
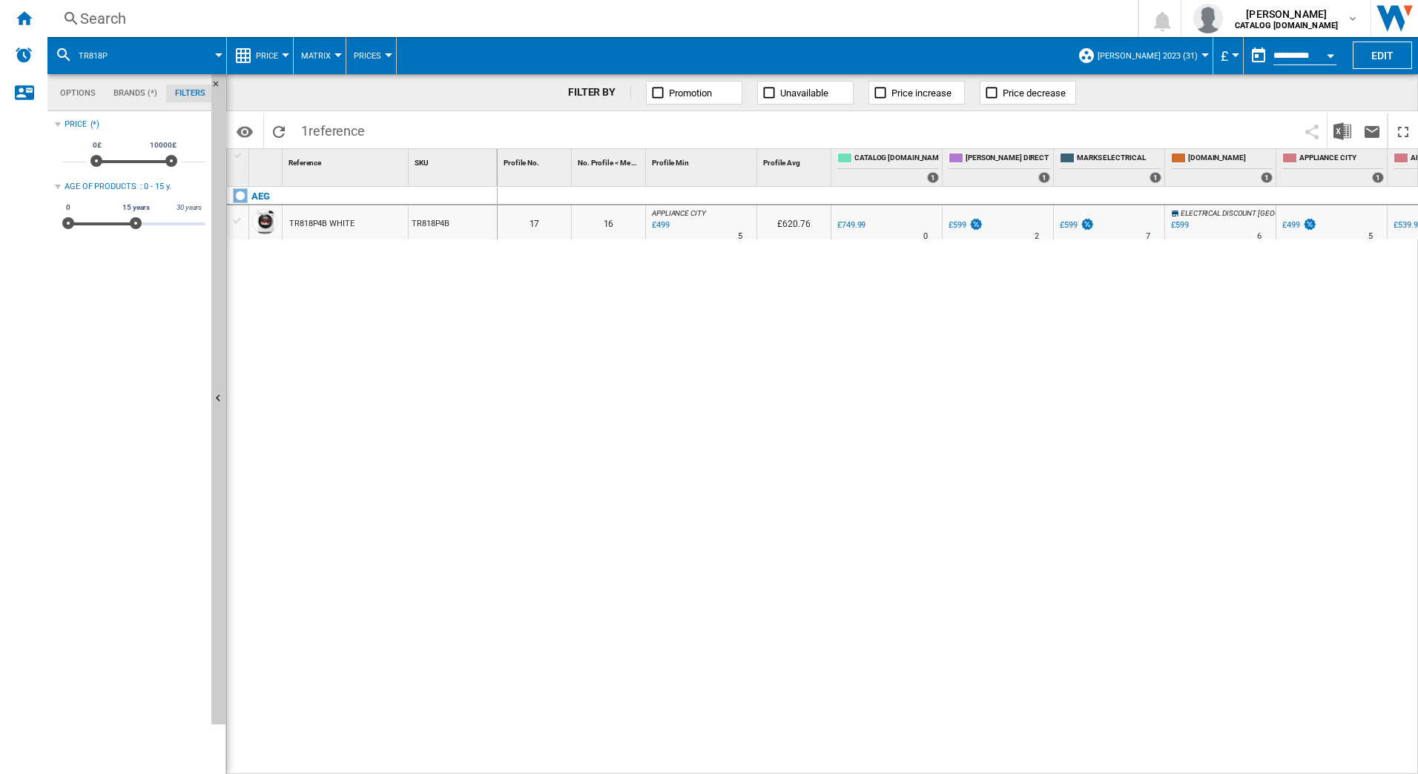
drag, startPoint x: 511, startPoint y: 767, endPoint x: 477, endPoint y: 765, distance: 33.4
click at [477, 765] on div "1 Reference 1 SKU 1 AEG TR818P4B WHITE TR818P4B Profile No. 1 No. Profile < Me …" at bounding box center [822, 461] width 1190 height 624
drag, startPoint x: 477, startPoint y: 765, endPoint x: 549, endPoint y: 573, distance: 205.1
click at [549, 574] on div "0 0 17 16 [GEOGRAPHIC_DATA] : [GEOGRAPHIC_DATA] -33.5 % £499 % N/A 5 [GEOGRAPHI…" at bounding box center [957, 481] width 921 height 588
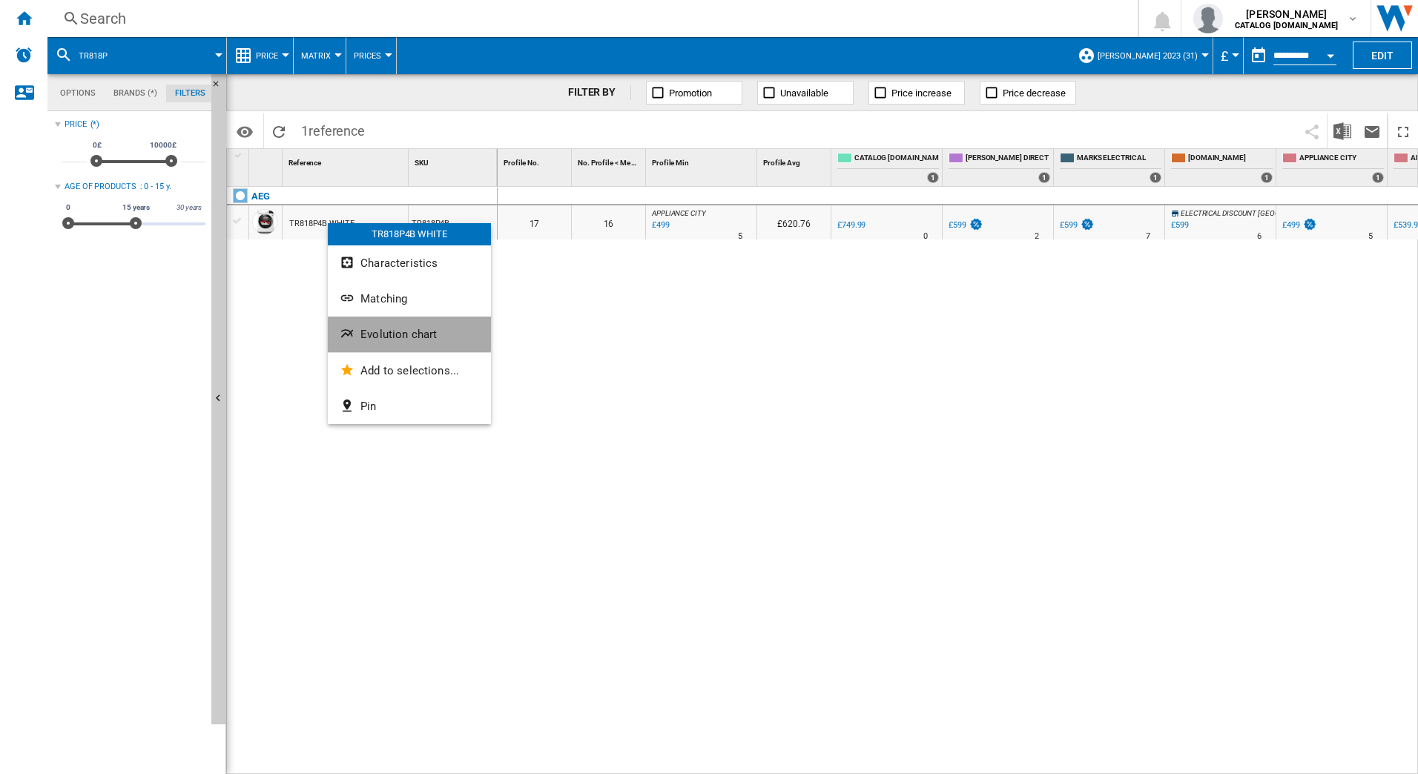
click at [380, 333] on span "Evolution chart" at bounding box center [398, 334] width 76 height 13
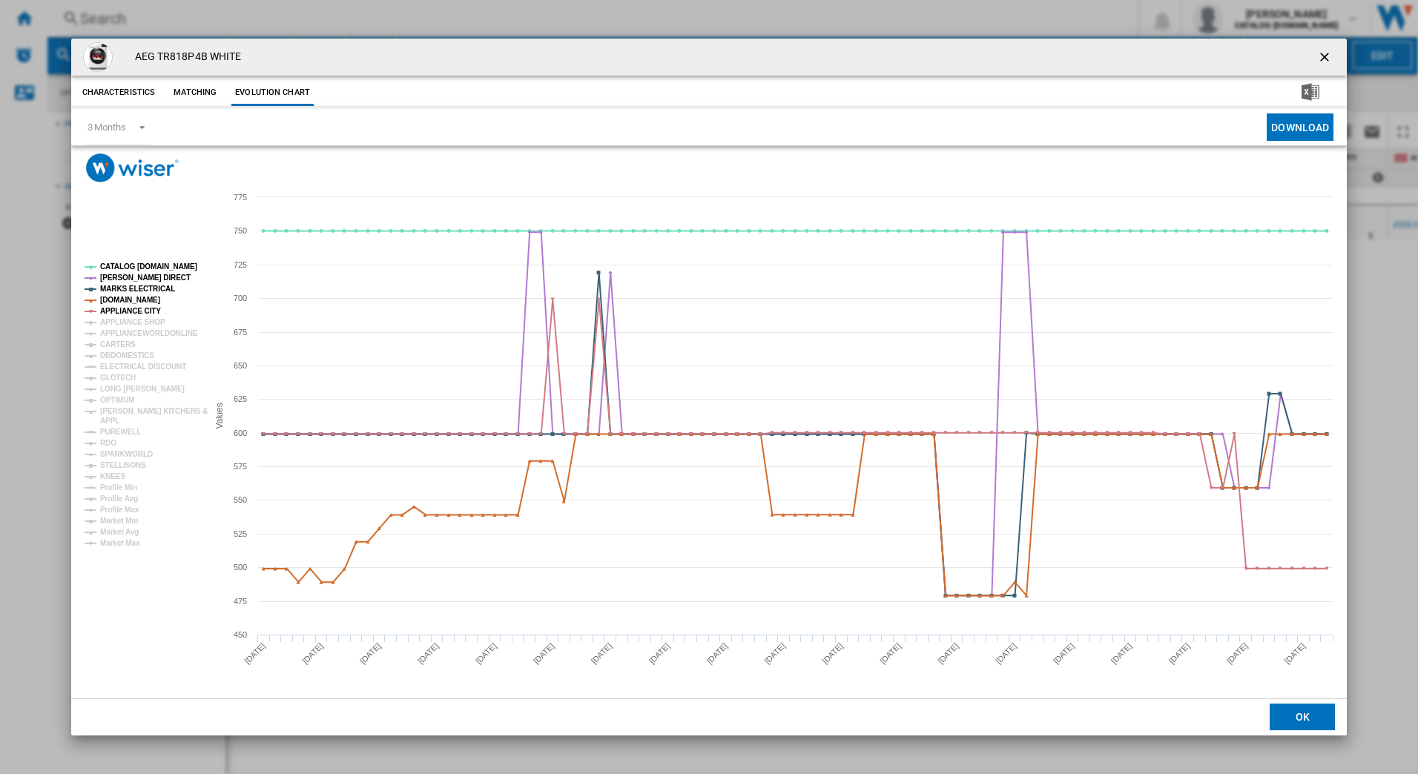
click at [1247, 639] on rect "Product popup" at bounding box center [709, 439] width 1276 height 515
click at [1326, 59] on ng-md-icon "getI18NText('BUTTONS.CLOSE_DIALOG')" at bounding box center [1326, 59] width 18 height 18
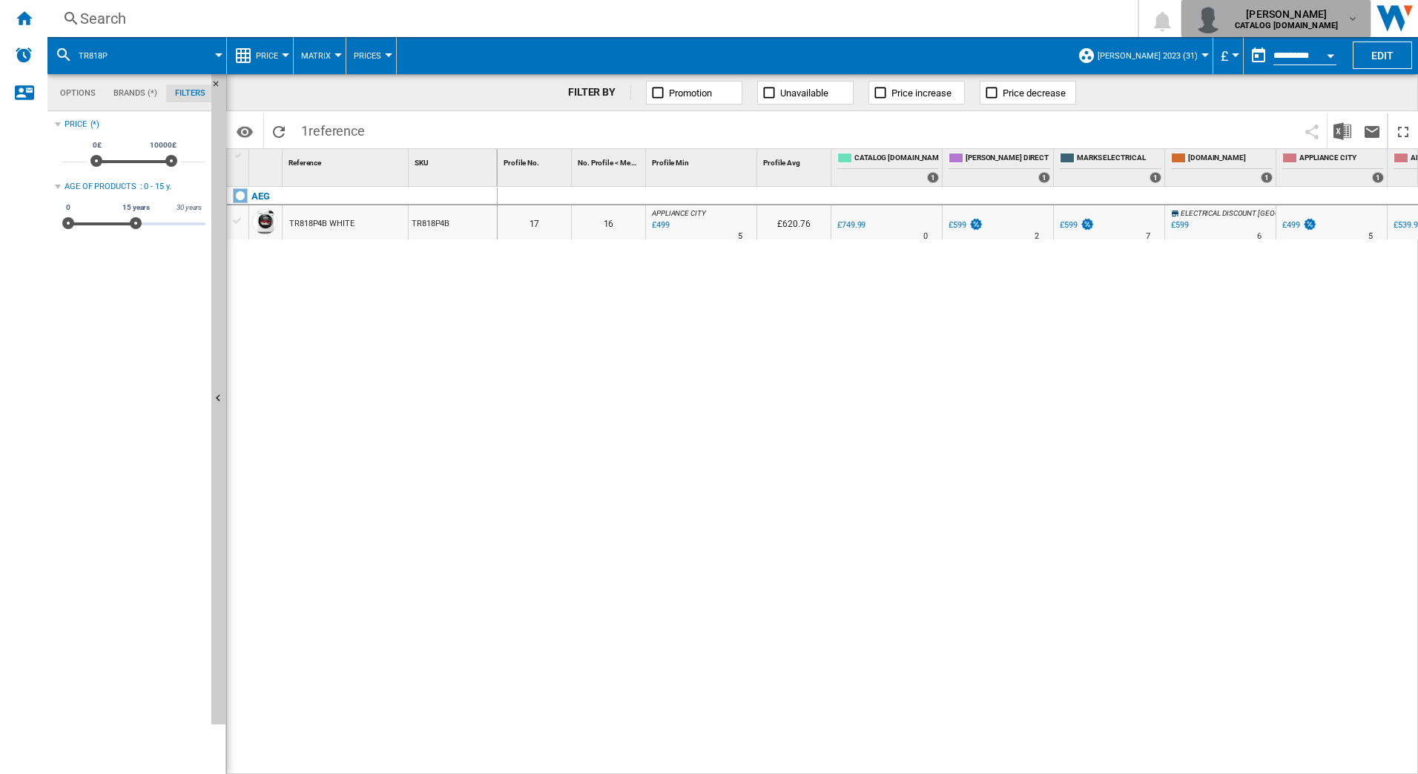
click at [1329, 16] on span "[PERSON_NAME]" at bounding box center [1285, 14] width 103 height 15
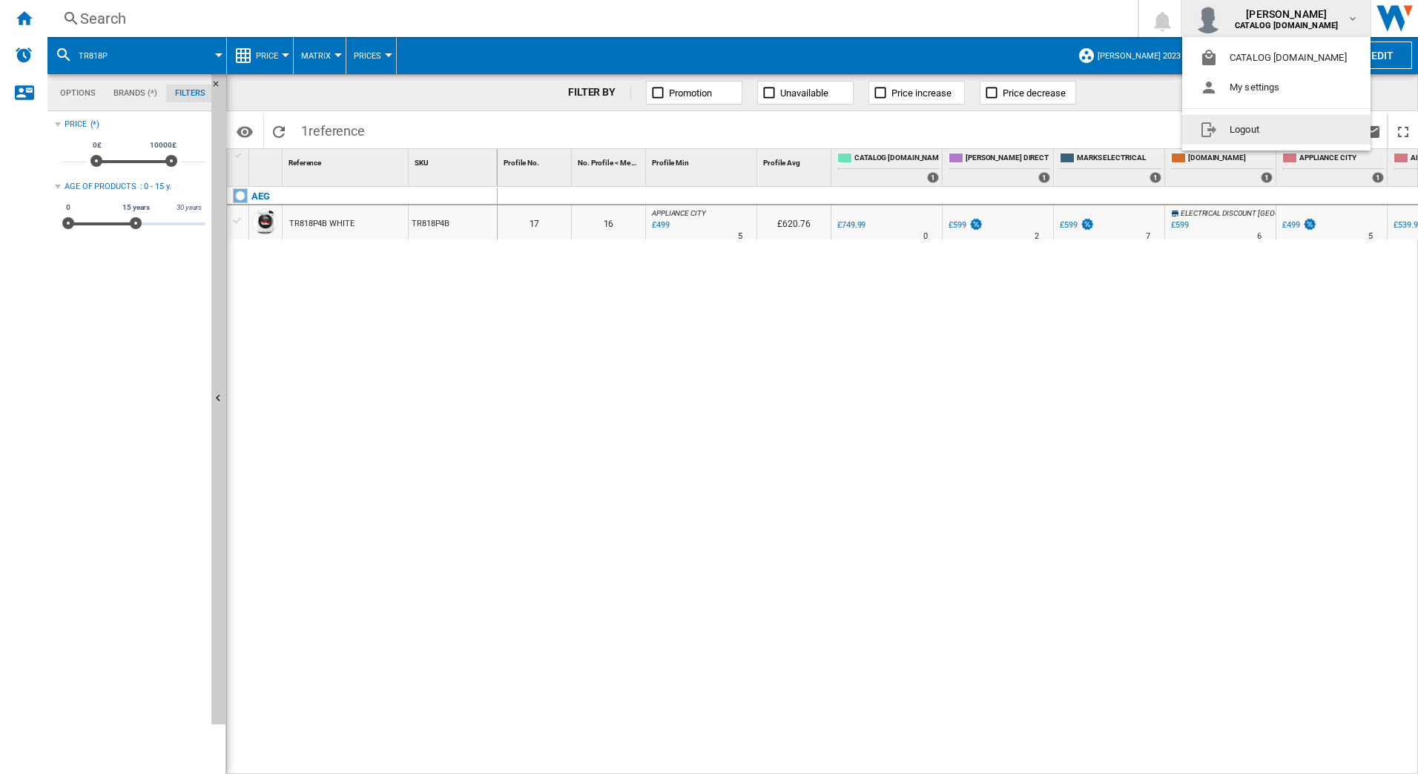
click at [1227, 127] on button "Logout" at bounding box center [1276, 130] width 188 height 30
